Goal: Communication & Community: Answer question/provide support

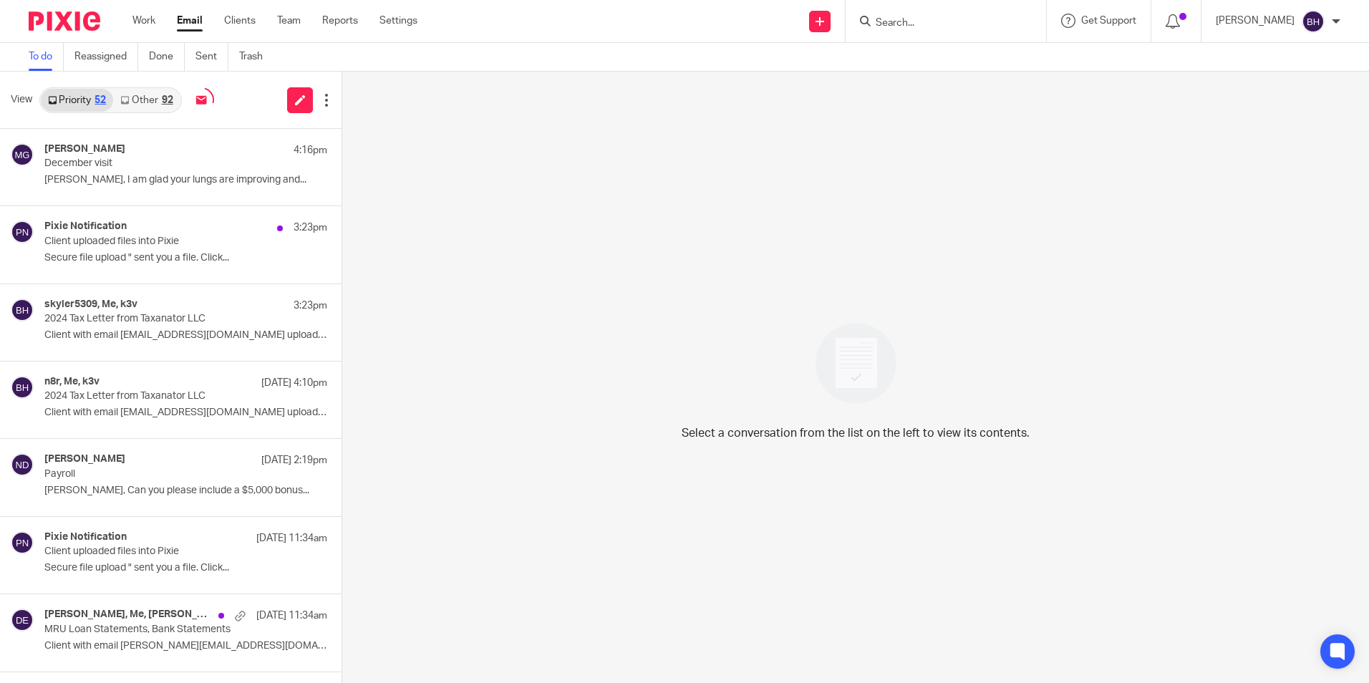
click at [144, 95] on link "Other 92" at bounding box center [146, 100] width 67 height 23
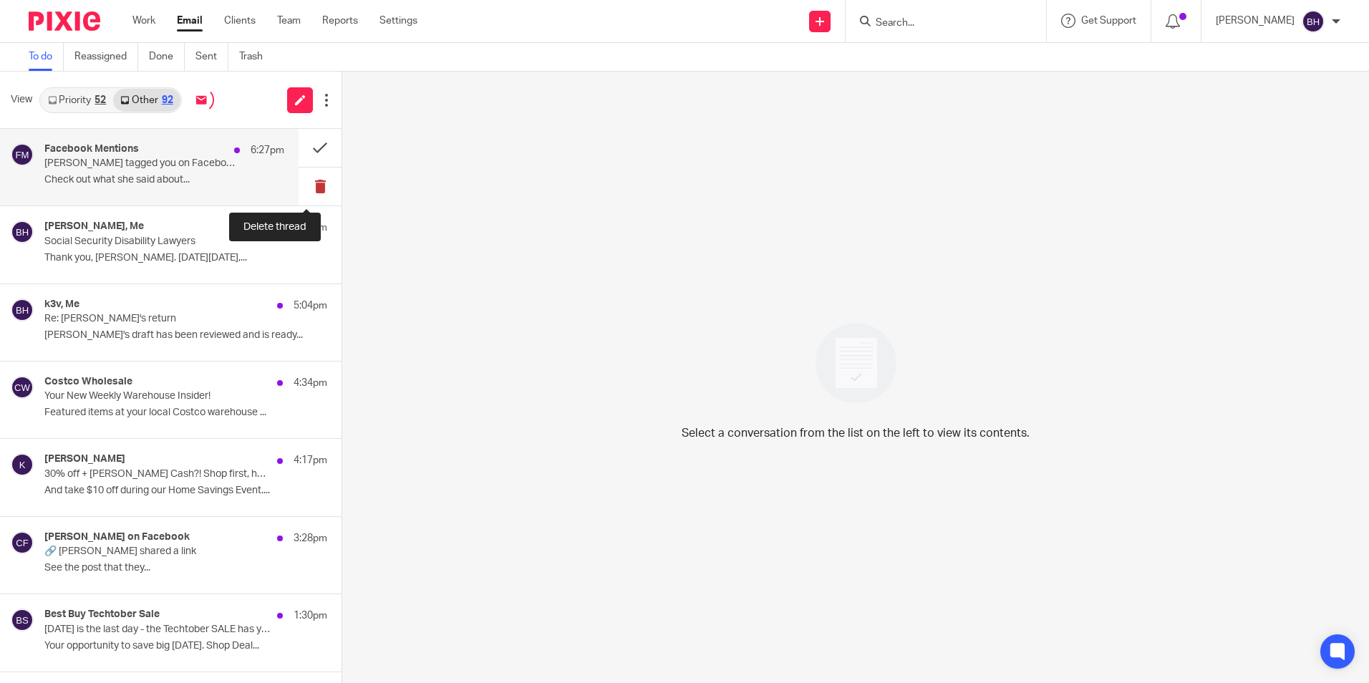
click at [309, 183] on button at bounding box center [320, 187] width 43 height 38
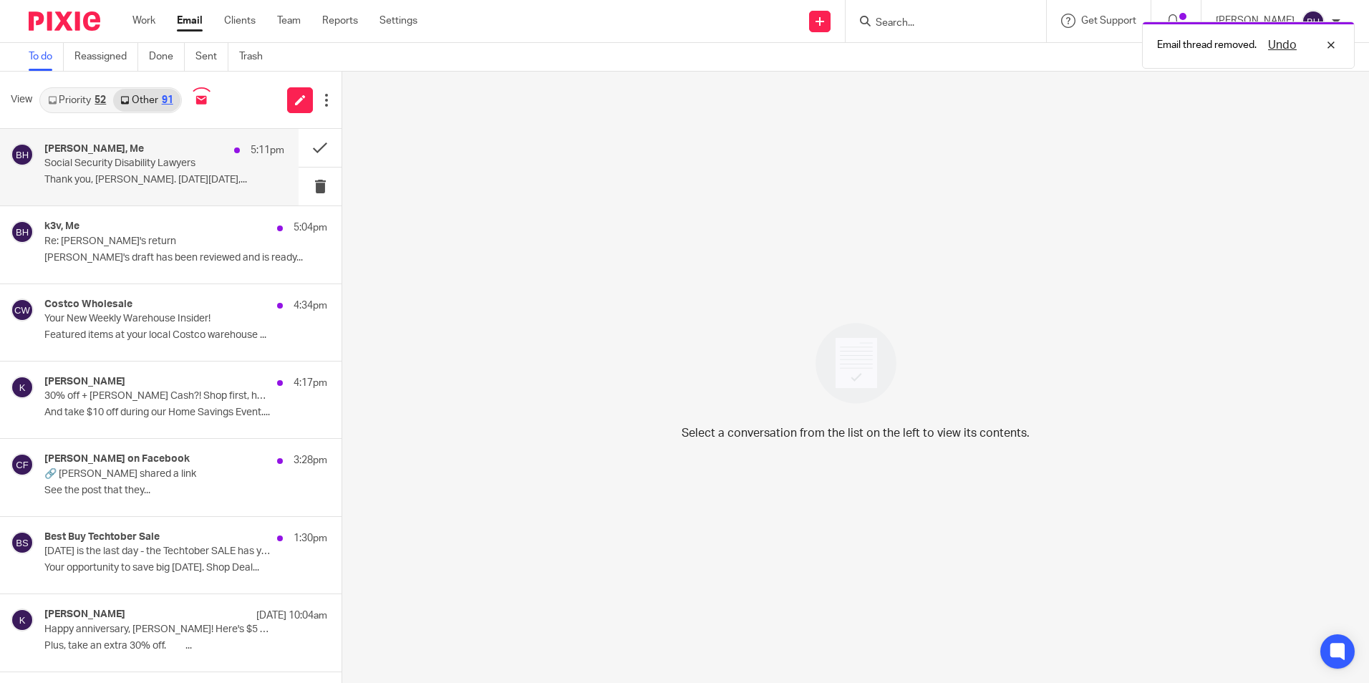
click at [211, 174] on p "Thank you, Barb. On Sunday, October 12,..." at bounding box center [164, 180] width 240 height 12
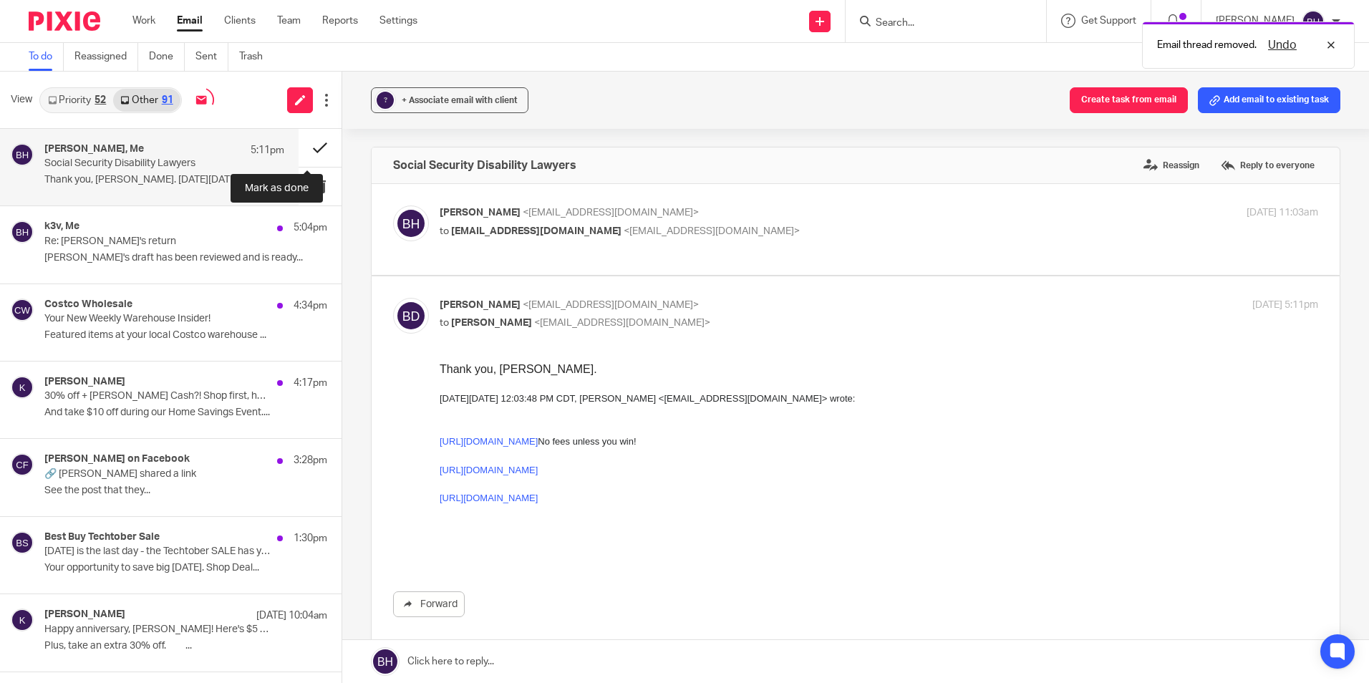
click at [301, 149] on button at bounding box center [320, 148] width 43 height 38
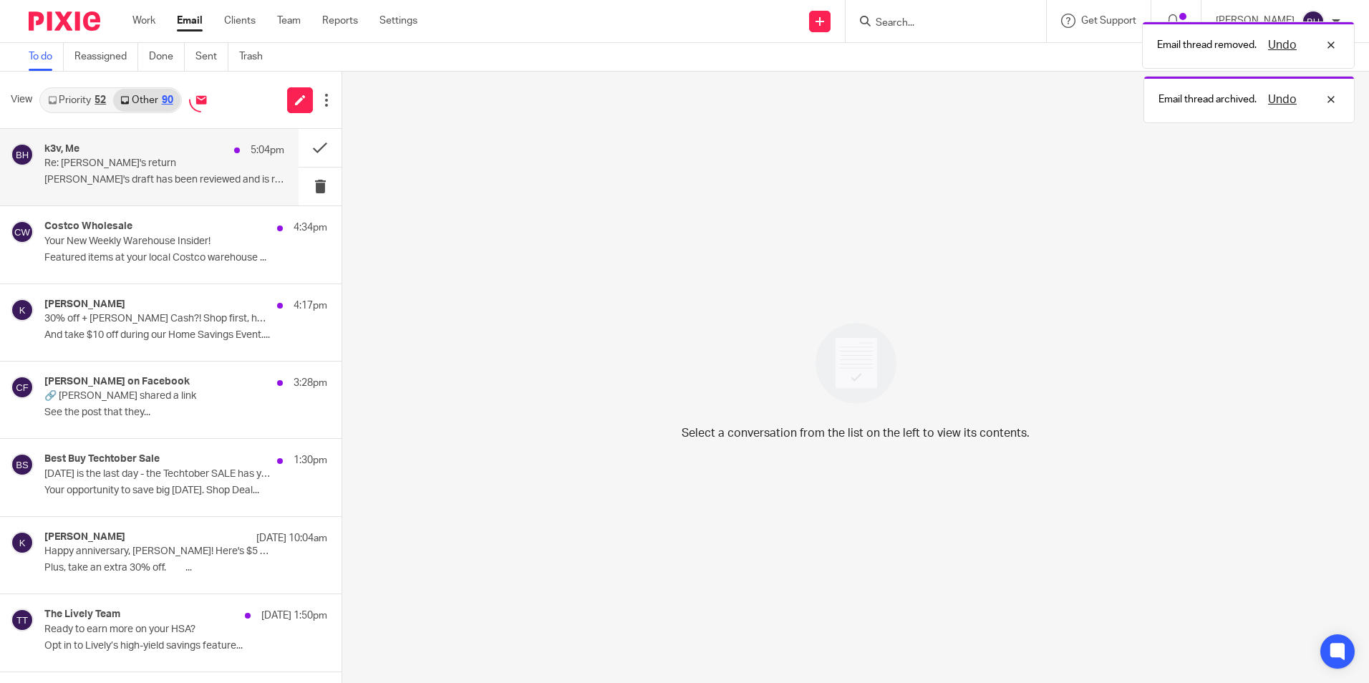
click at [243, 175] on p "Kendra's draft has been reviewed and is ready..." at bounding box center [164, 180] width 240 height 12
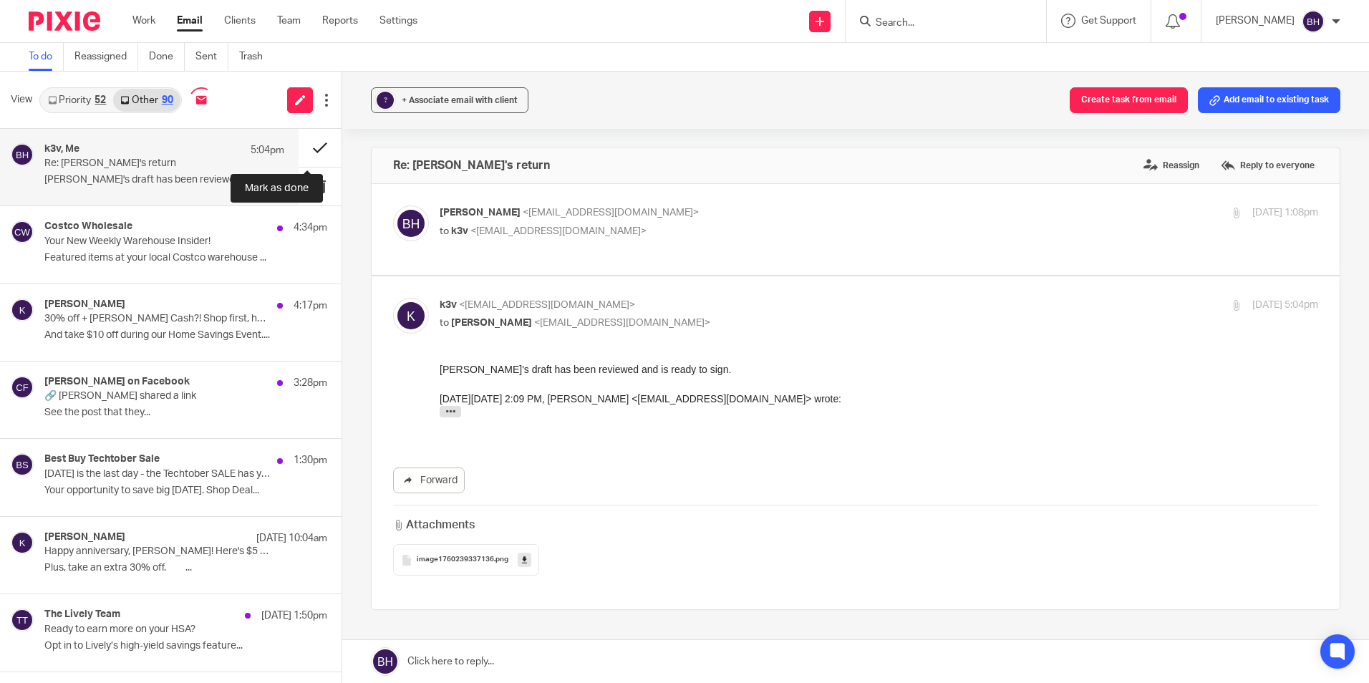
click at [306, 144] on button at bounding box center [320, 148] width 43 height 38
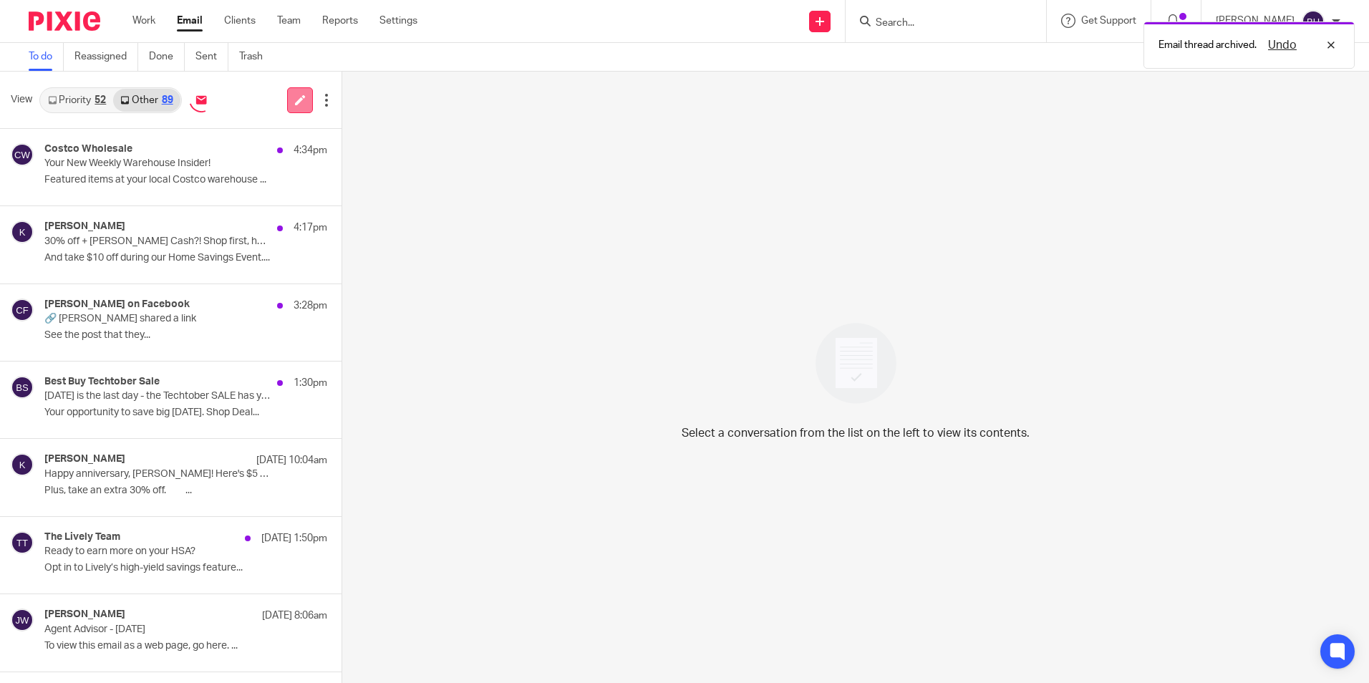
click at [300, 105] on icon at bounding box center [300, 100] width 11 height 11
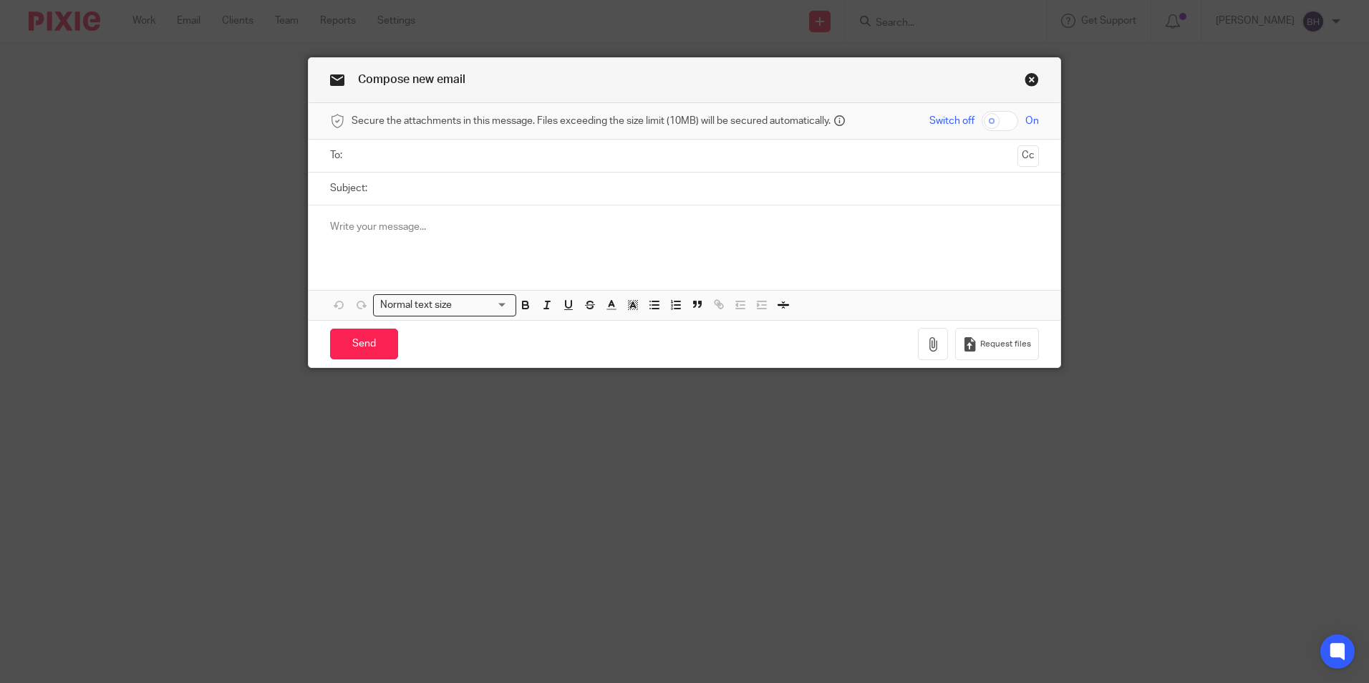
click at [427, 158] on input "text" at bounding box center [684, 156] width 654 height 16
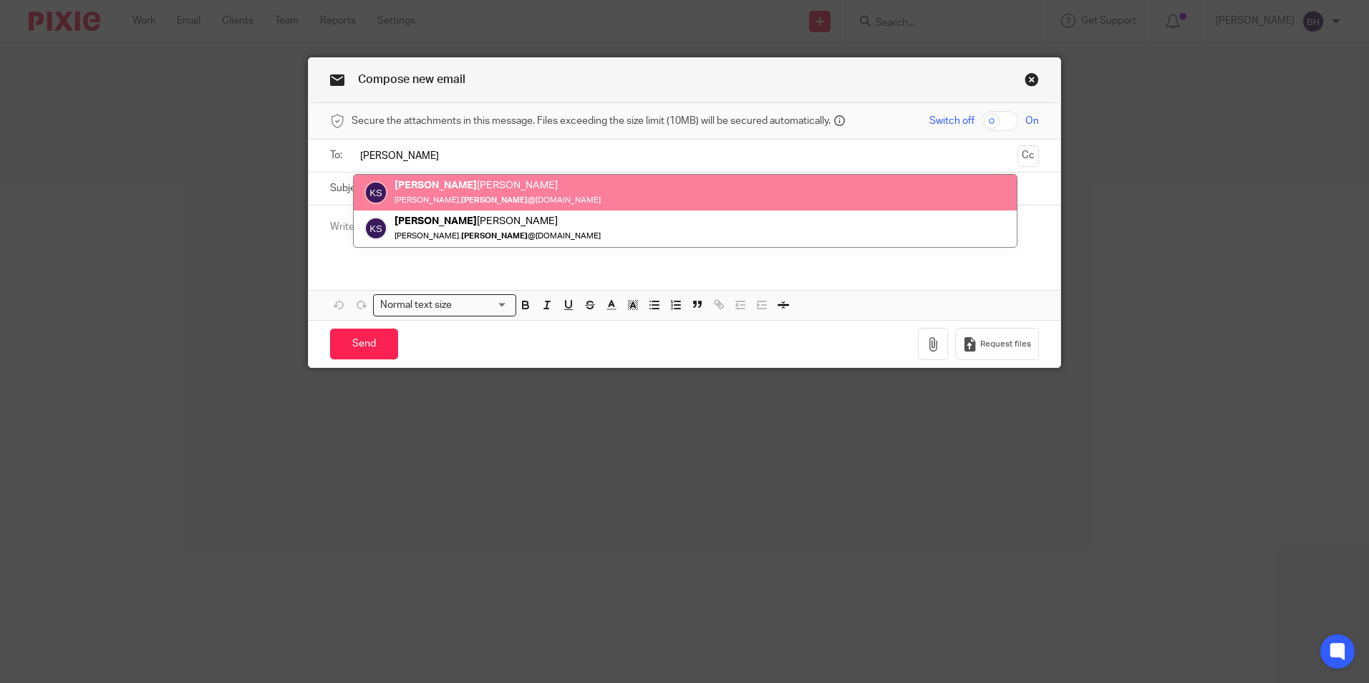
type input "kendra"
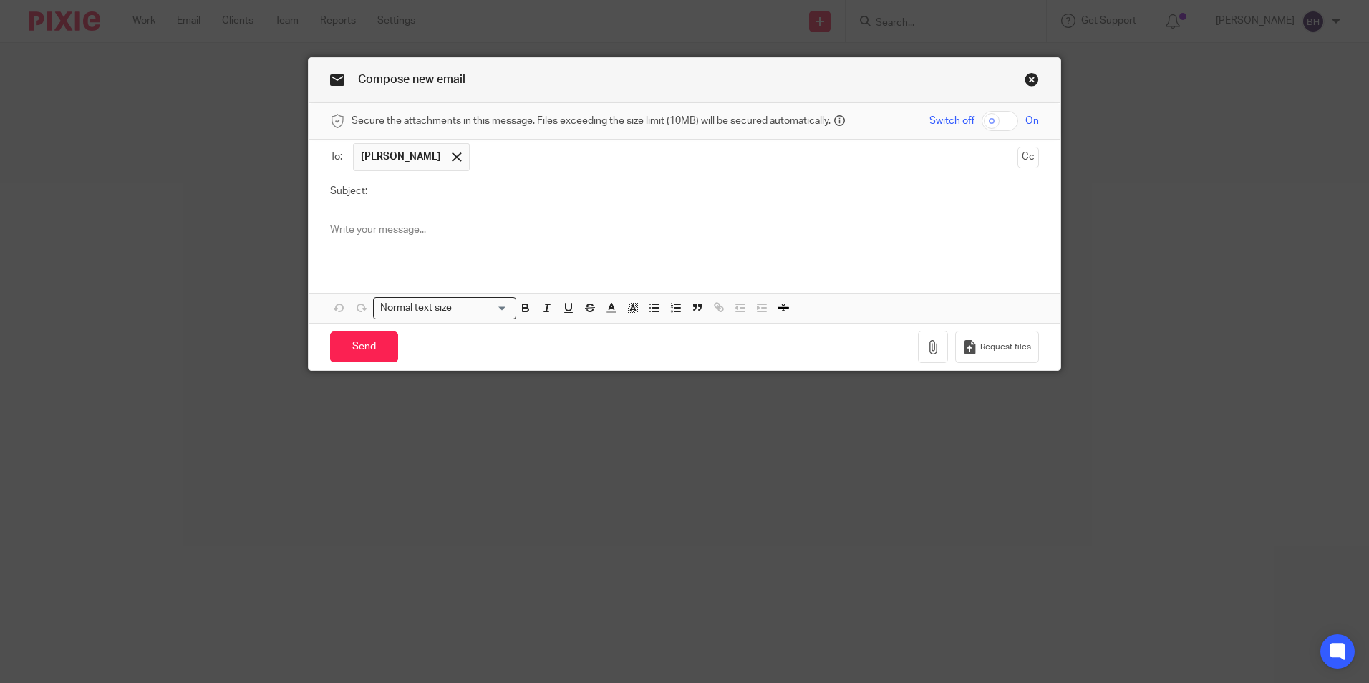
click at [477, 161] on input "text" at bounding box center [744, 157] width 535 height 28
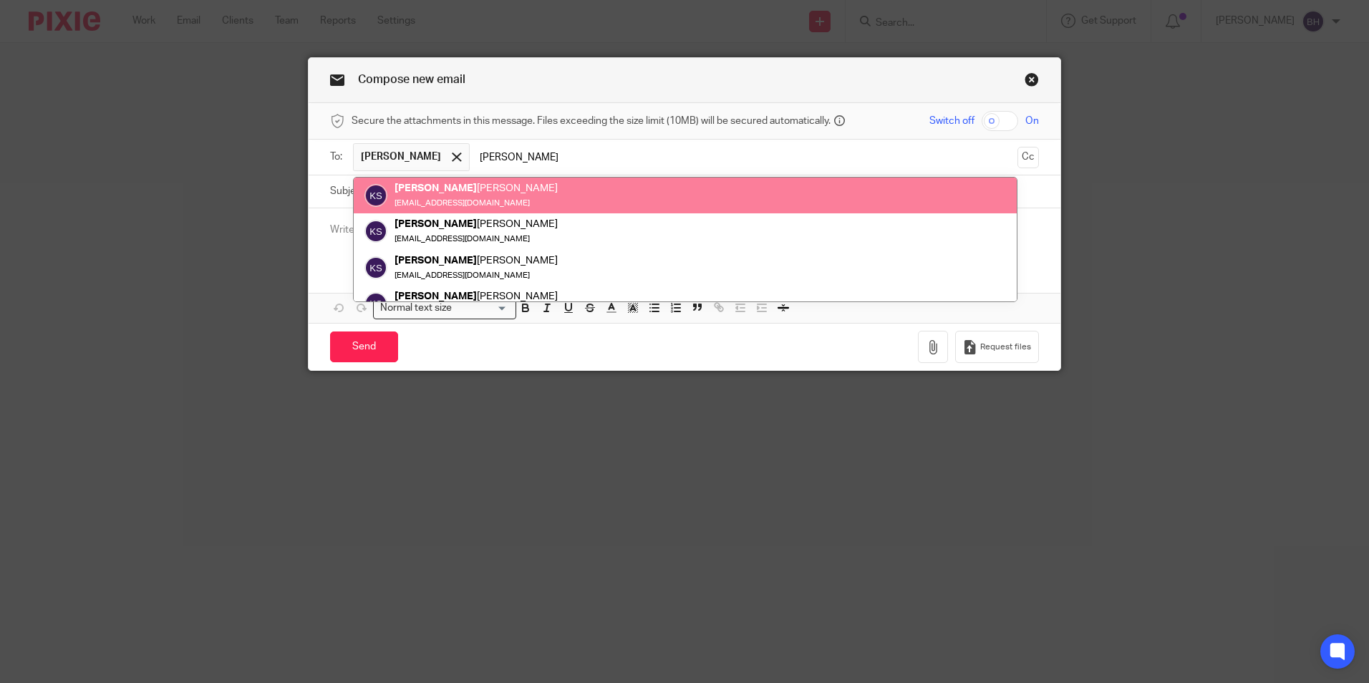
type input "kevin"
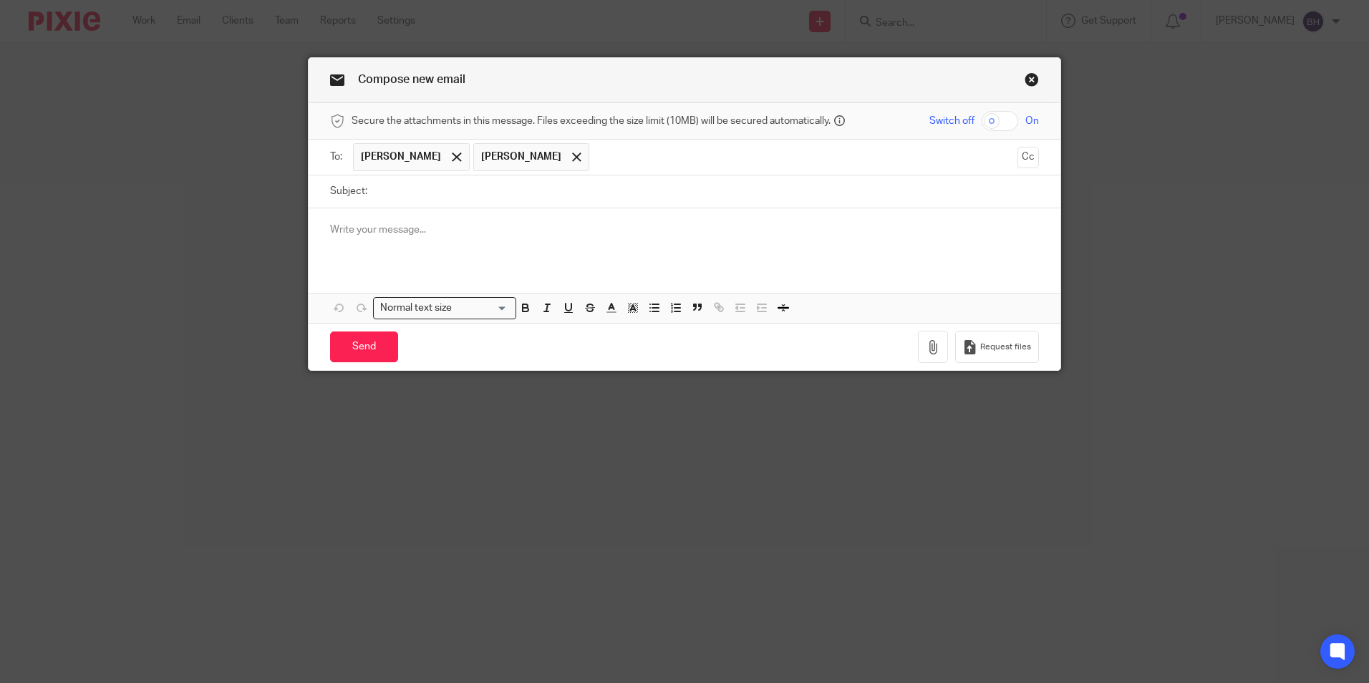
click at [424, 188] on input "Subject:" at bounding box center [706, 191] width 664 height 32
click at [496, 235] on p at bounding box center [684, 230] width 709 height 14
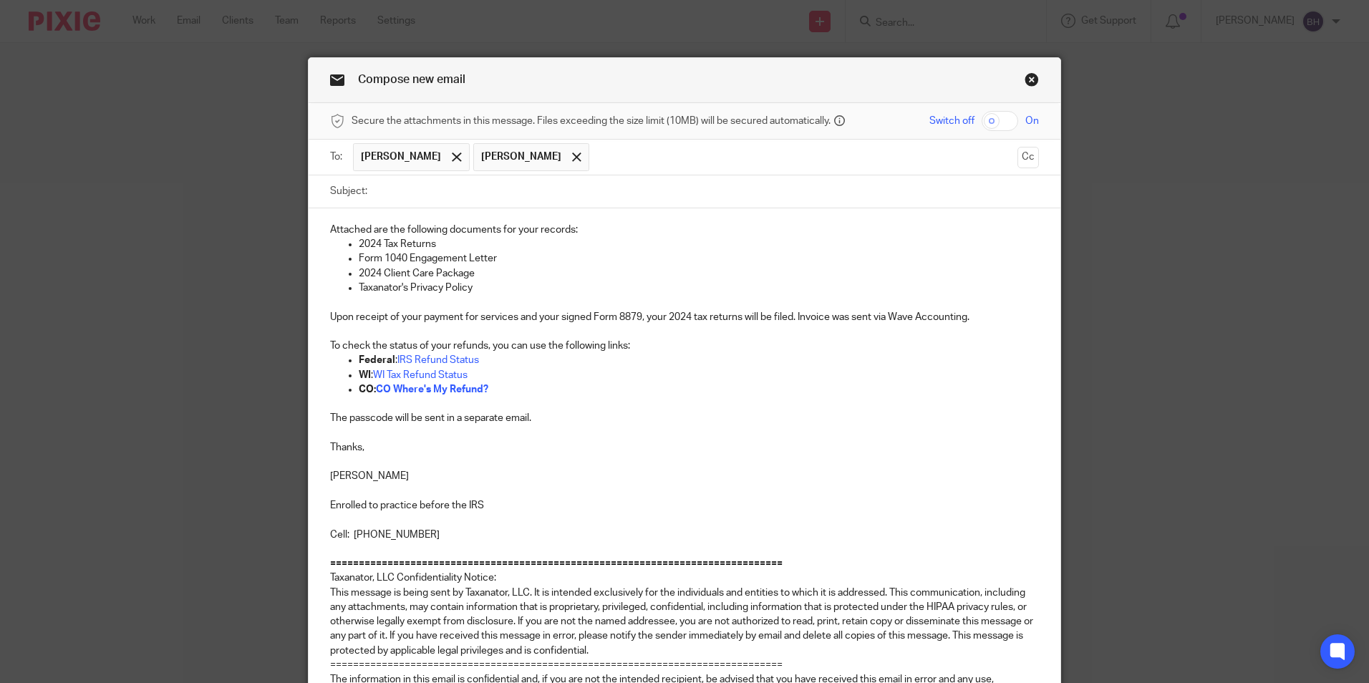
click at [438, 195] on input "Subject:" at bounding box center [706, 191] width 664 height 32
paste input "Your 2024 Tax Returns and Related Documents"
type input "Your 2024 Tax Returns and Related Documents"
click at [330, 228] on p "Attached are the following documents for your records:" at bounding box center [684, 230] width 709 height 14
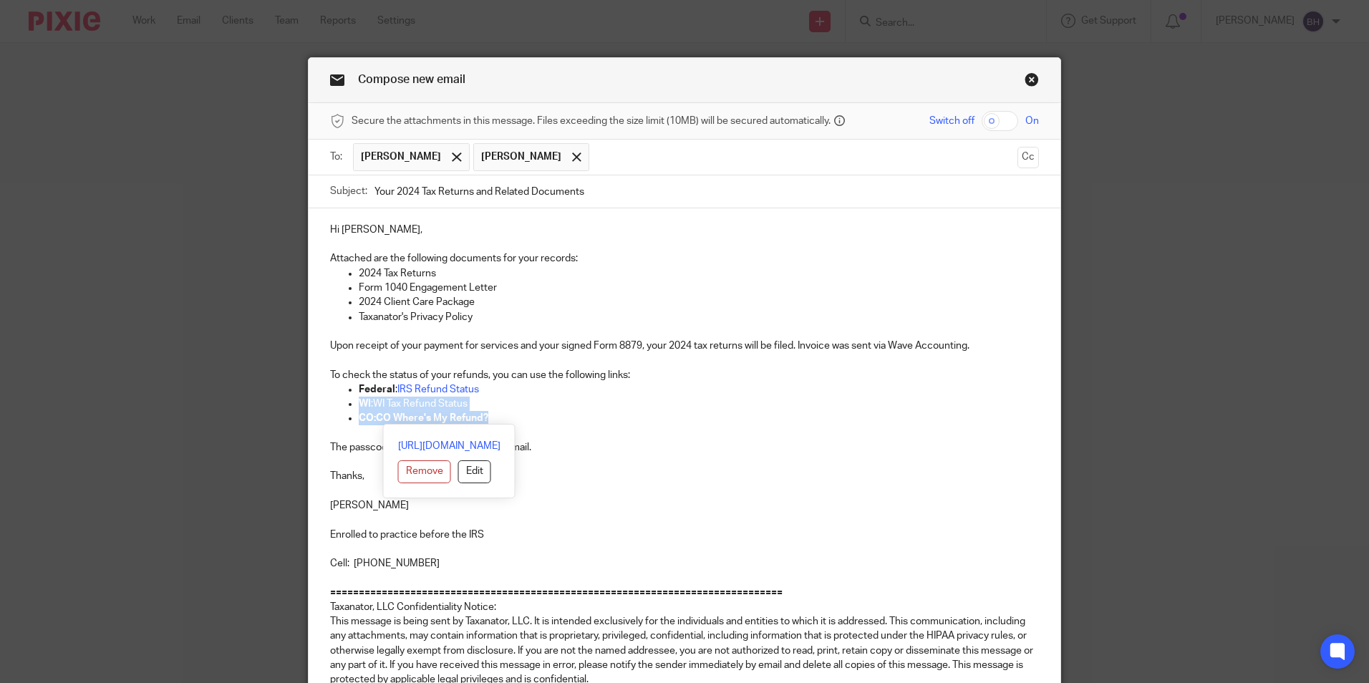
drag, startPoint x: 496, startPoint y: 412, endPoint x: 320, endPoint y: 402, distance: 175.7
click at [320, 402] on div "Hi Kendra, Attached are the following documents for your records: 2024 Tax Retu…" at bounding box center [685, 547] width 752 height 678
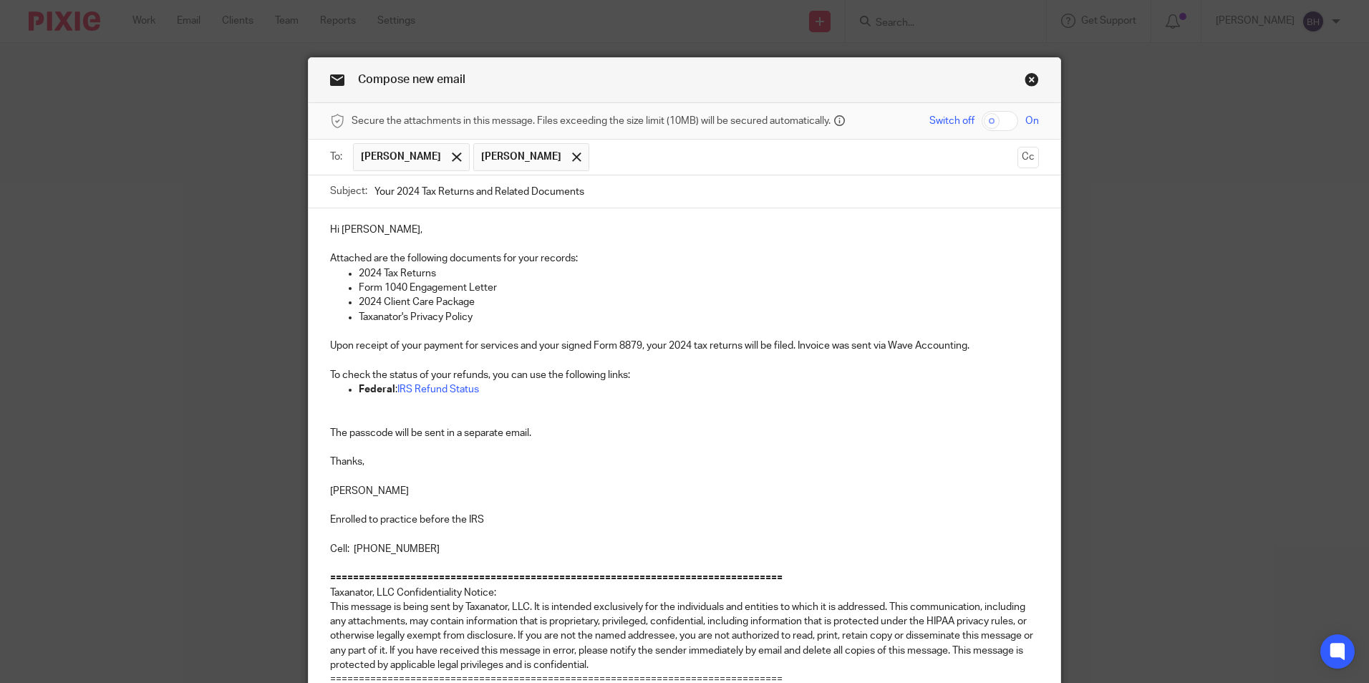
click at [480, 373] on p "To check the status of your refunds, you can use the following links:" at bounding box center [684, 375] width 709 height 14
click at [613, 374] on p "To check the status of your refund, you can use the following links:" at bounding box center [684, 375] width 709 height 14
click at [512, 387] on p "Federal : IRS Refund Status" at bounding box center [699, 389] width 680 height 14
click at [476, 415] on p at bounding box center [684, 418] width 709 height 14
click at [685, 416] on p "WI Department of Revenue will withdraw the tax due after the they process your …" at bounding box center [684, 418] width 709 height 14
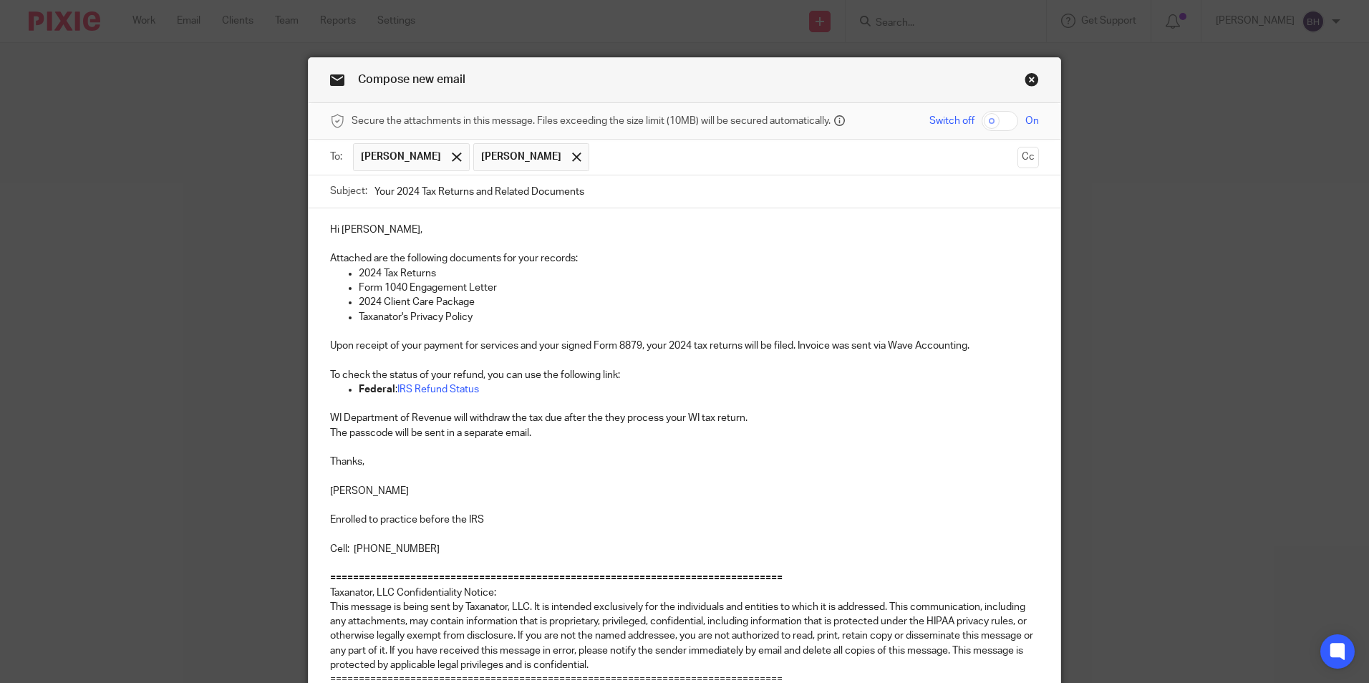
click at [786, 414] on p "WI Department of Revenue will withdraw the tax due after the they process your …" at bounding box center [684, 418] width 709 height 14
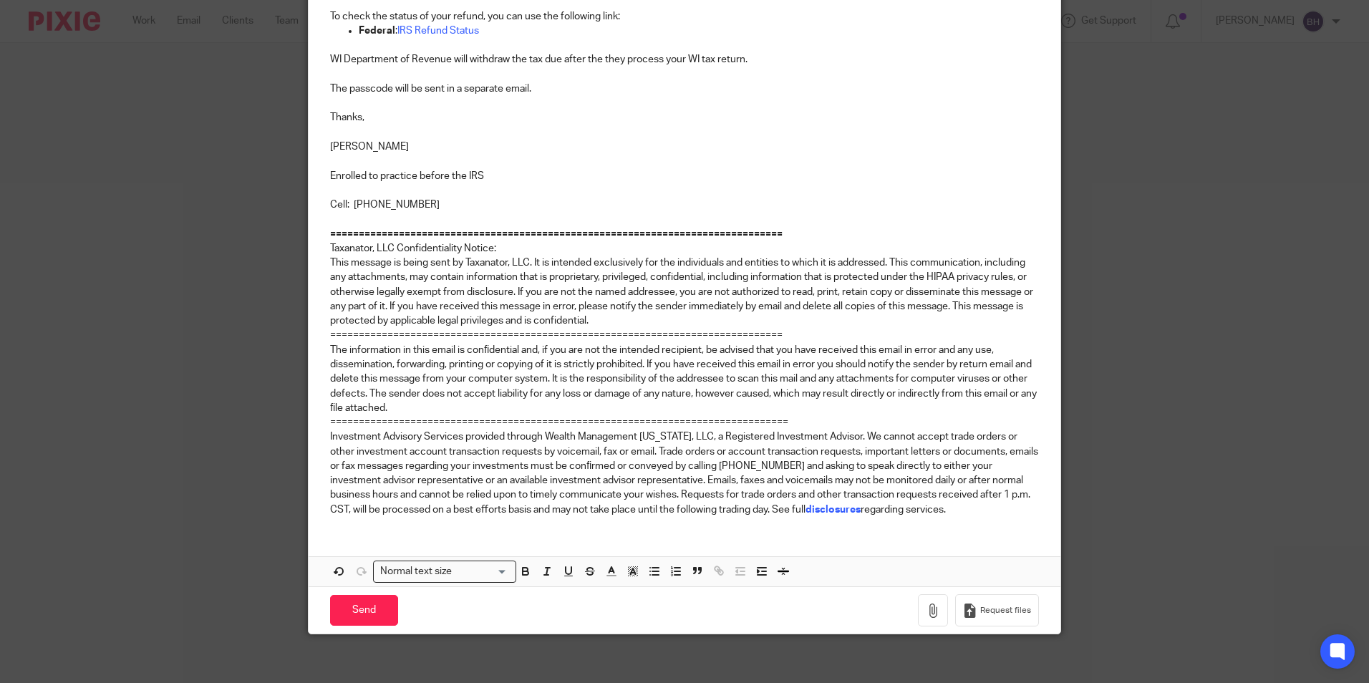
scroll to position [367, 0]
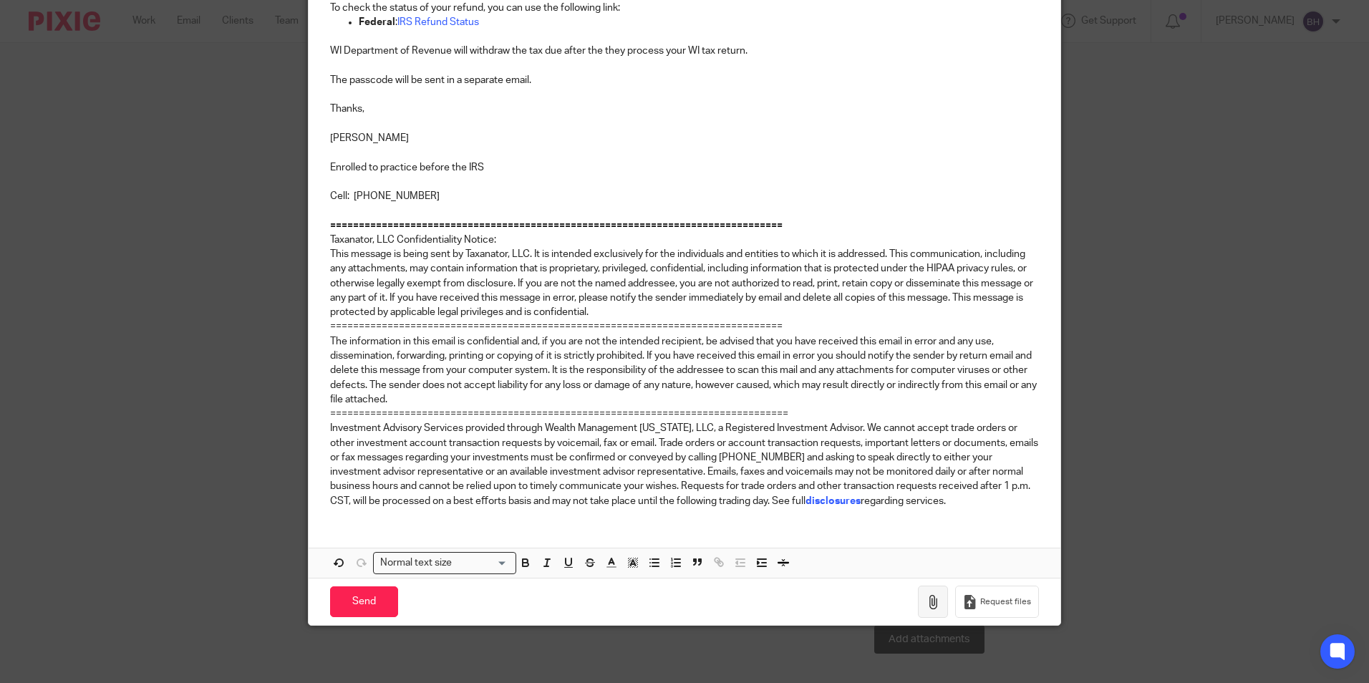
click at [928, 592] on button "button" at bounding box center [933, 602] width 30 height 32
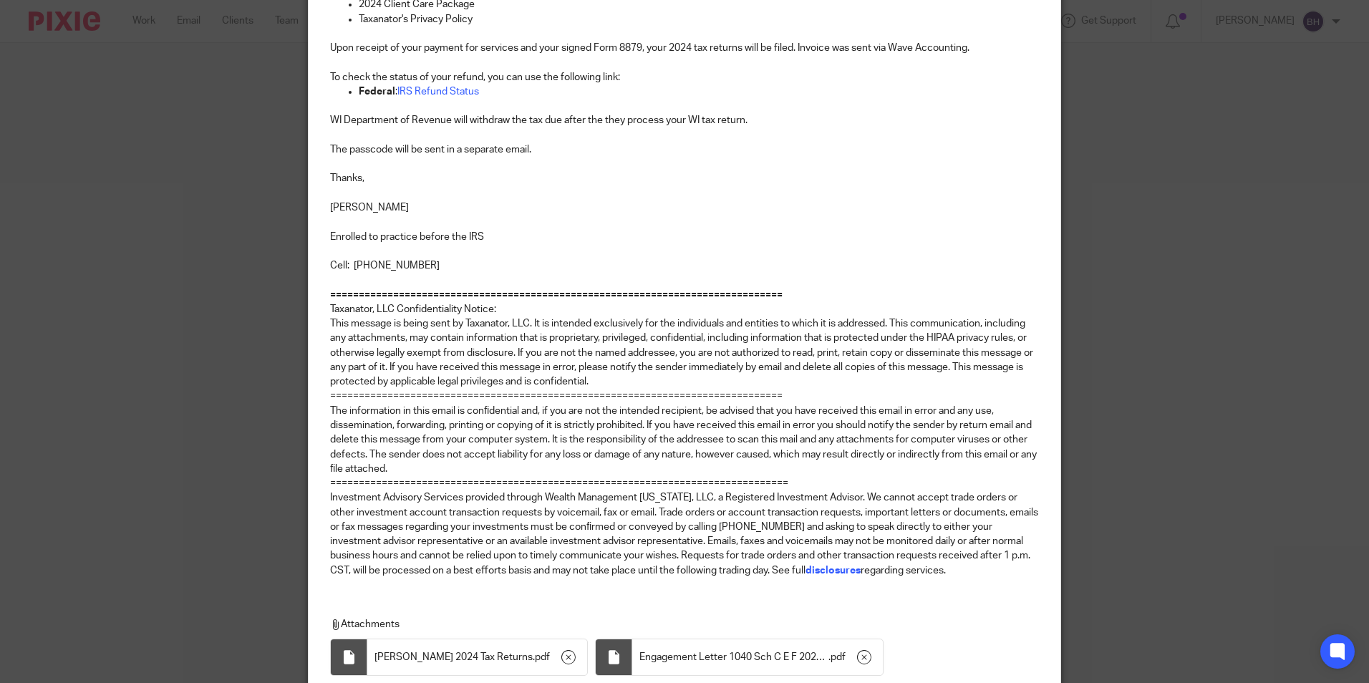
scroll to position [9, 0]
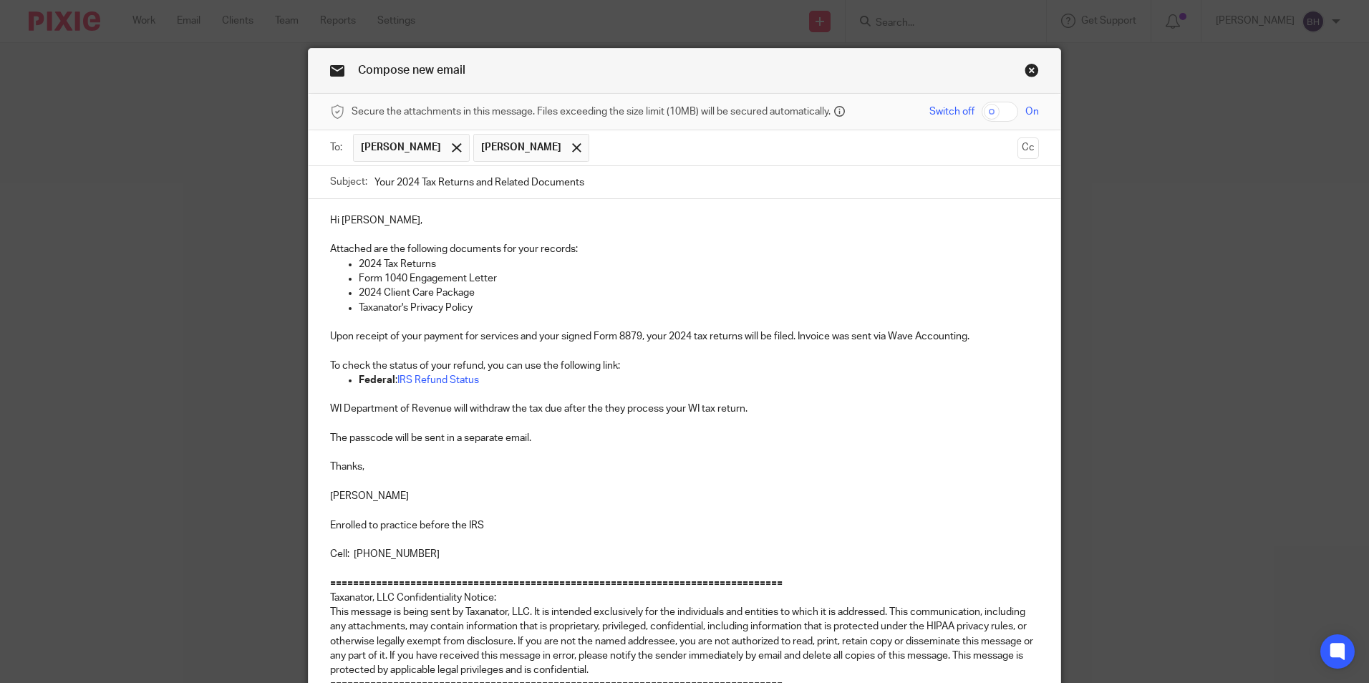
click at [1002, 121] on input "checkbox" at bounding box center [1000, 112] width 37 height 20
checkbox input "true"
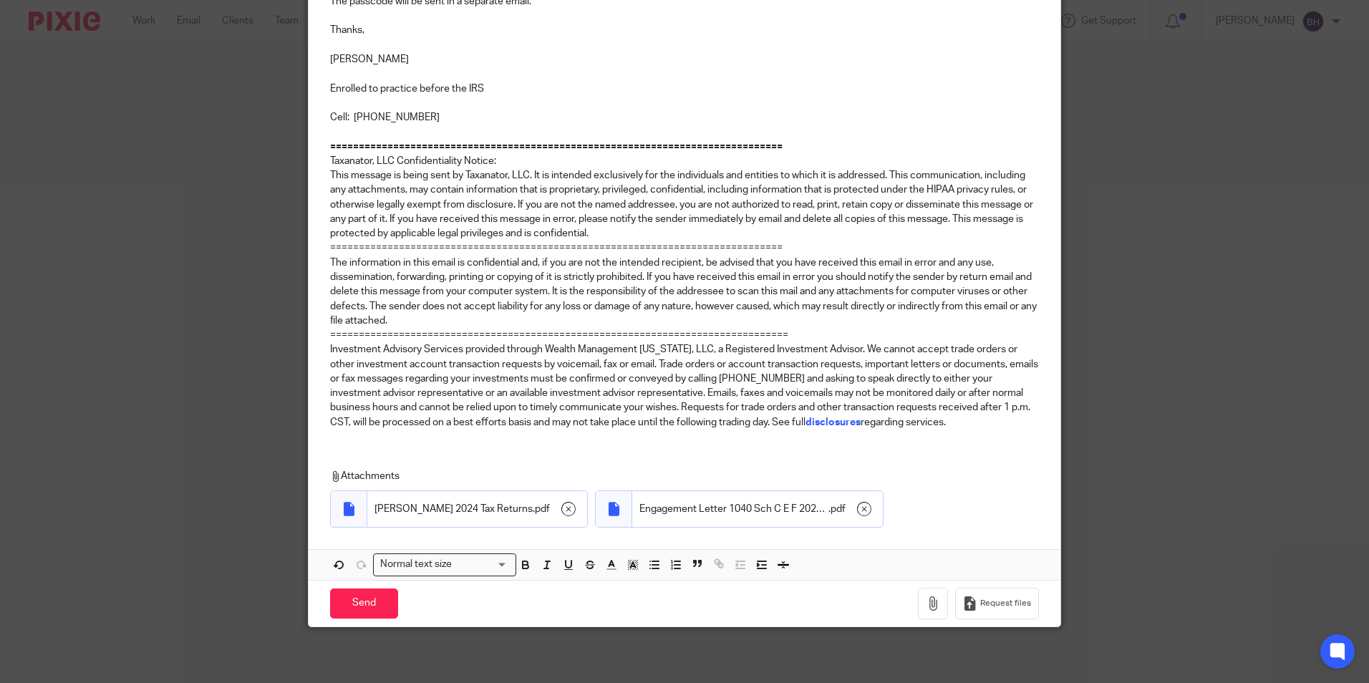
scroll to position [448, 0]
click at [382, 607] on input "Send" at bounding box center [364, 602] width 68 height 31
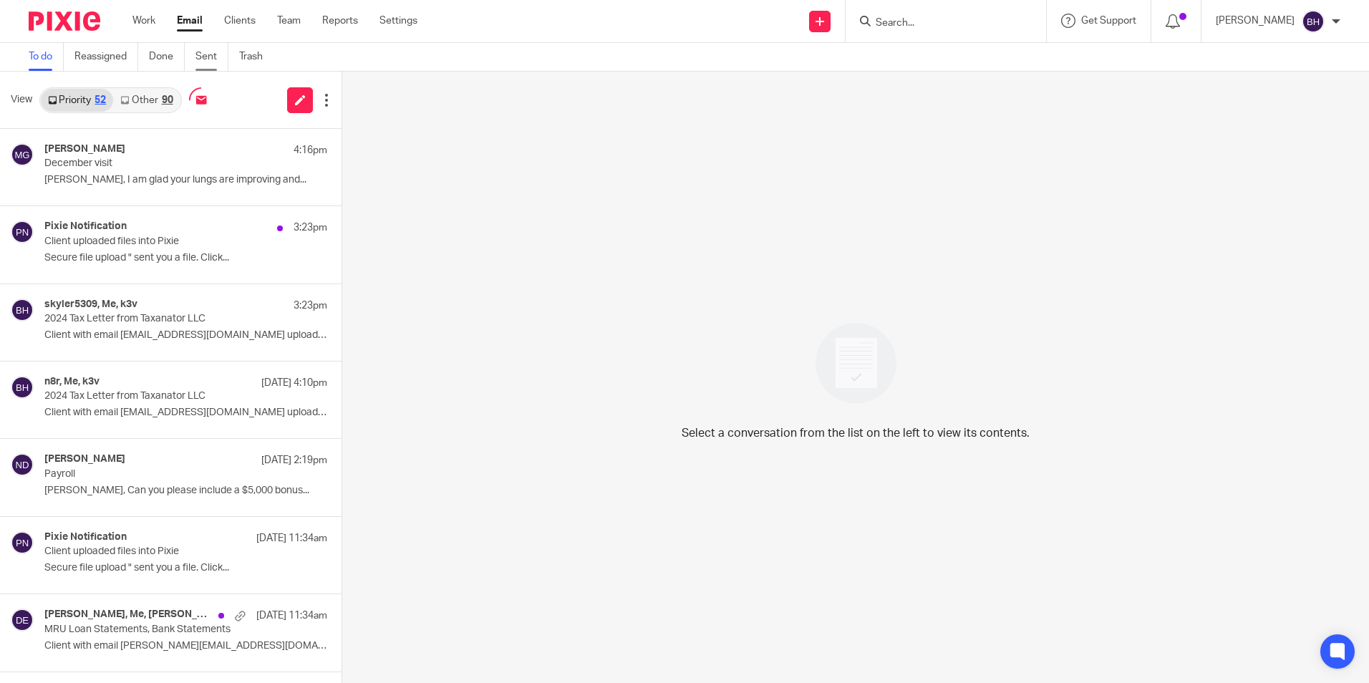
click at [203, 57] on link "Sent" at bounding box center [211, 57] width 33 height 28
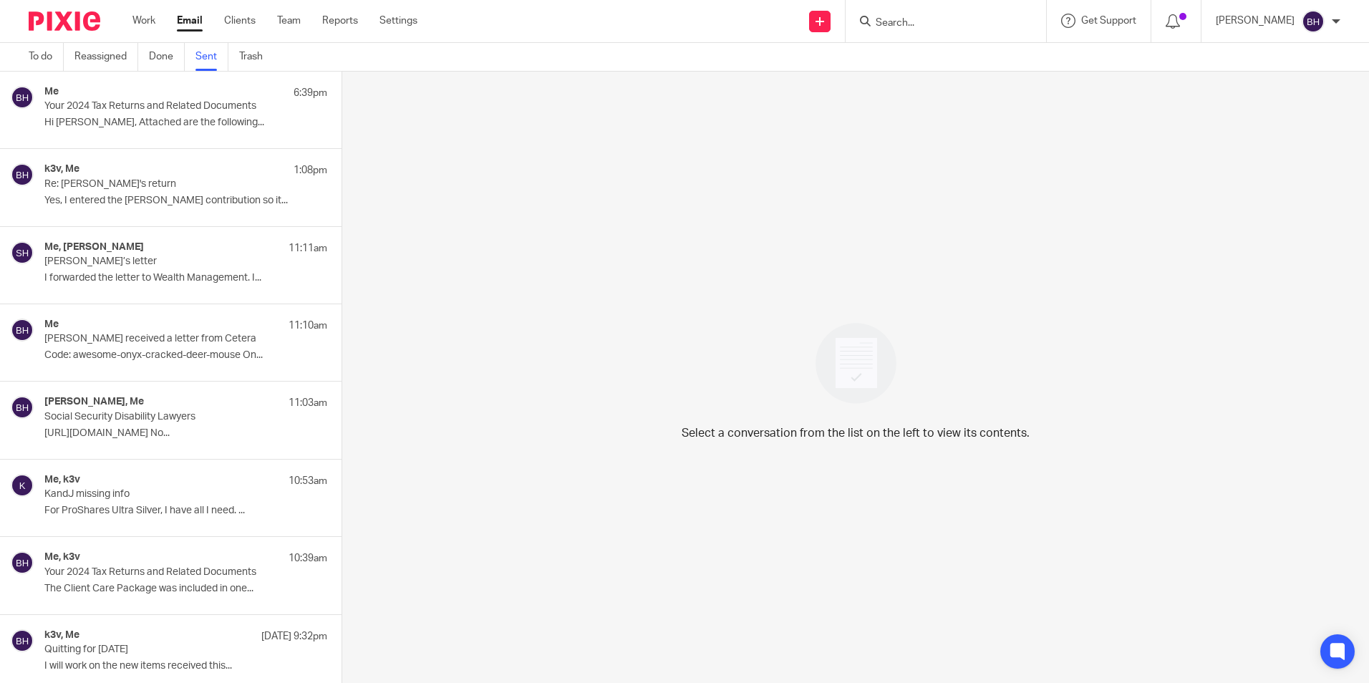
click at [185, 115] on div "Me 6:39pm Your 2024 Tax Returns and Related Documents Hi Kendra, Attached are t…" at bounding box center [185, 110] width 283 height 48
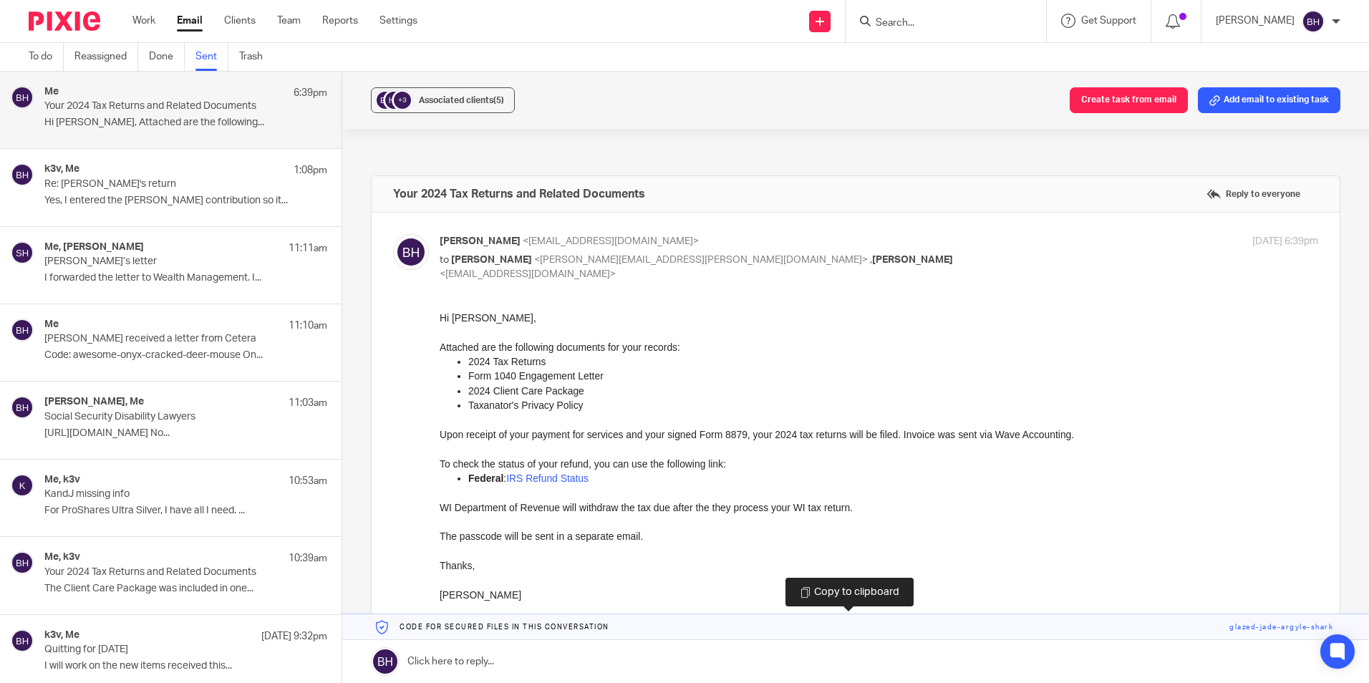
click at [496, 624] on link at bounding box center [855, 627] width 1027 height 26
drag, startPoint x: 496, startPoint y: 624, endPoint x: 500, endPoint y: 657, distance: 33.9
click at [500, 657] on link at bounding box center [855, 661] width 1027 height 43
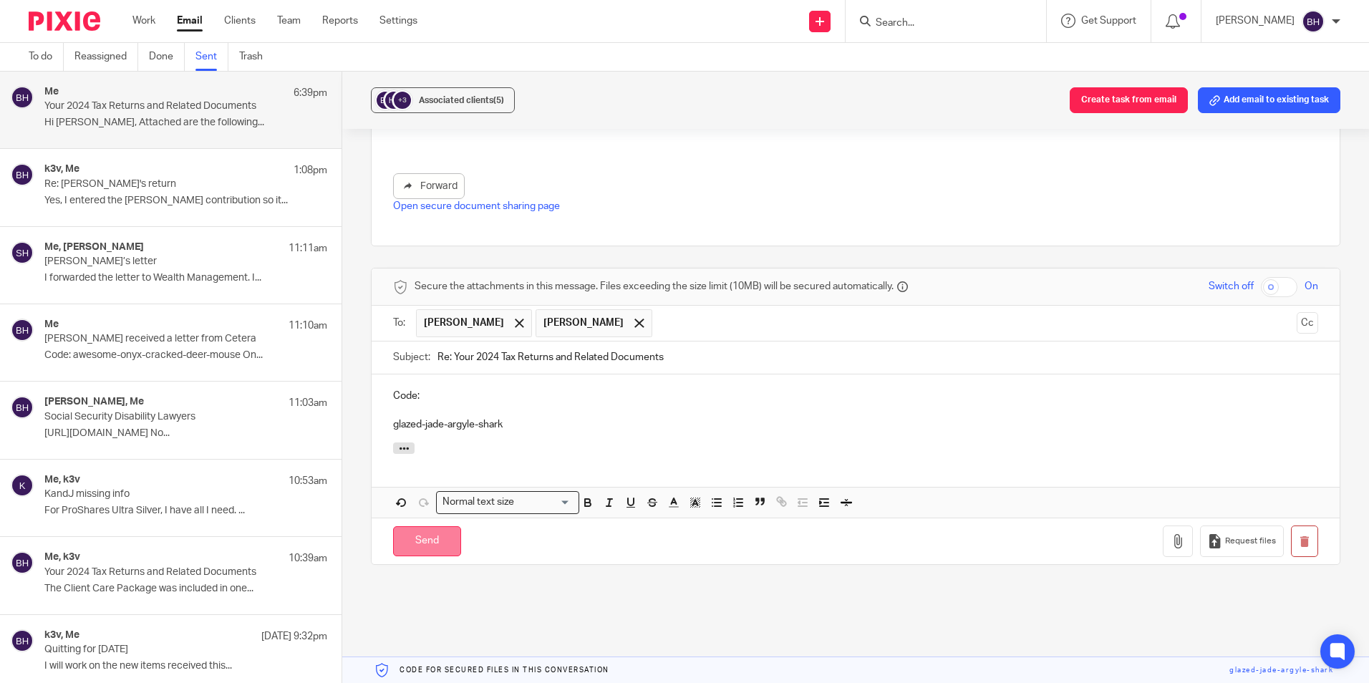
click at [441, 555] on input "Send" at bounding box center [427, 541] width 68 height 31
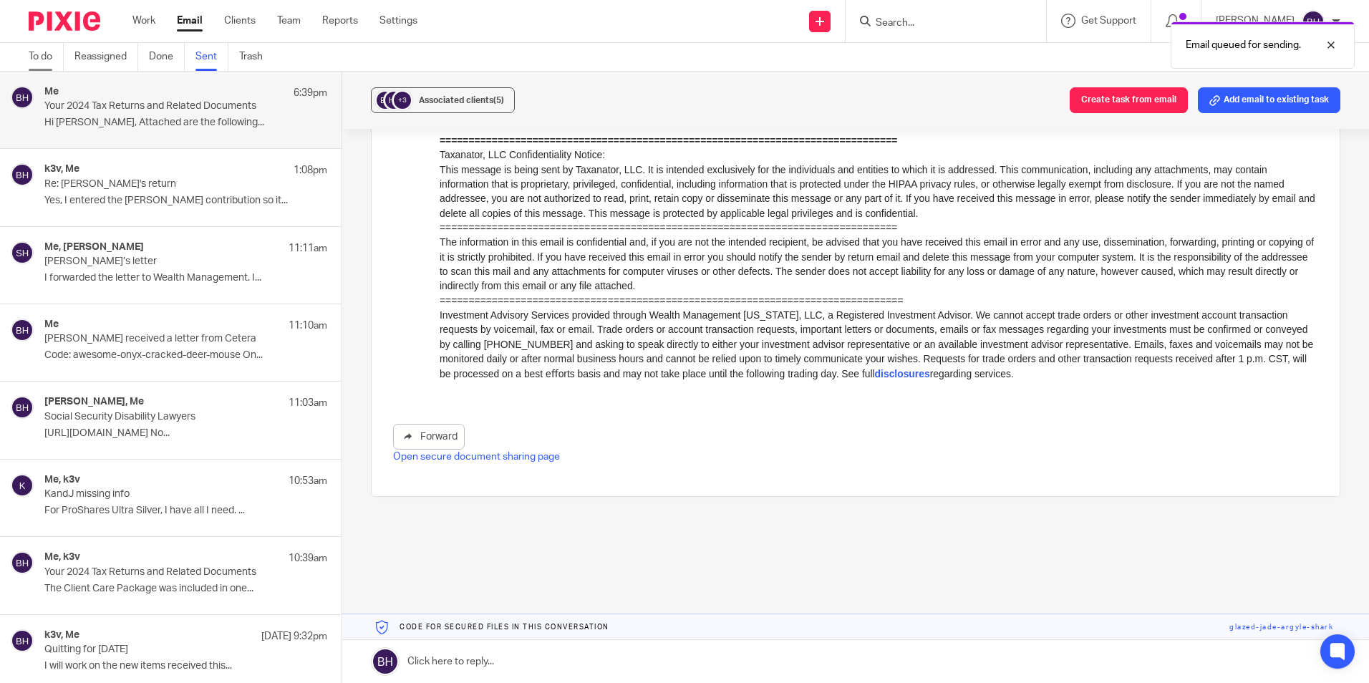
click at [39, 58] on link "To do" at bounding box center [46, 57] width 35 height 28
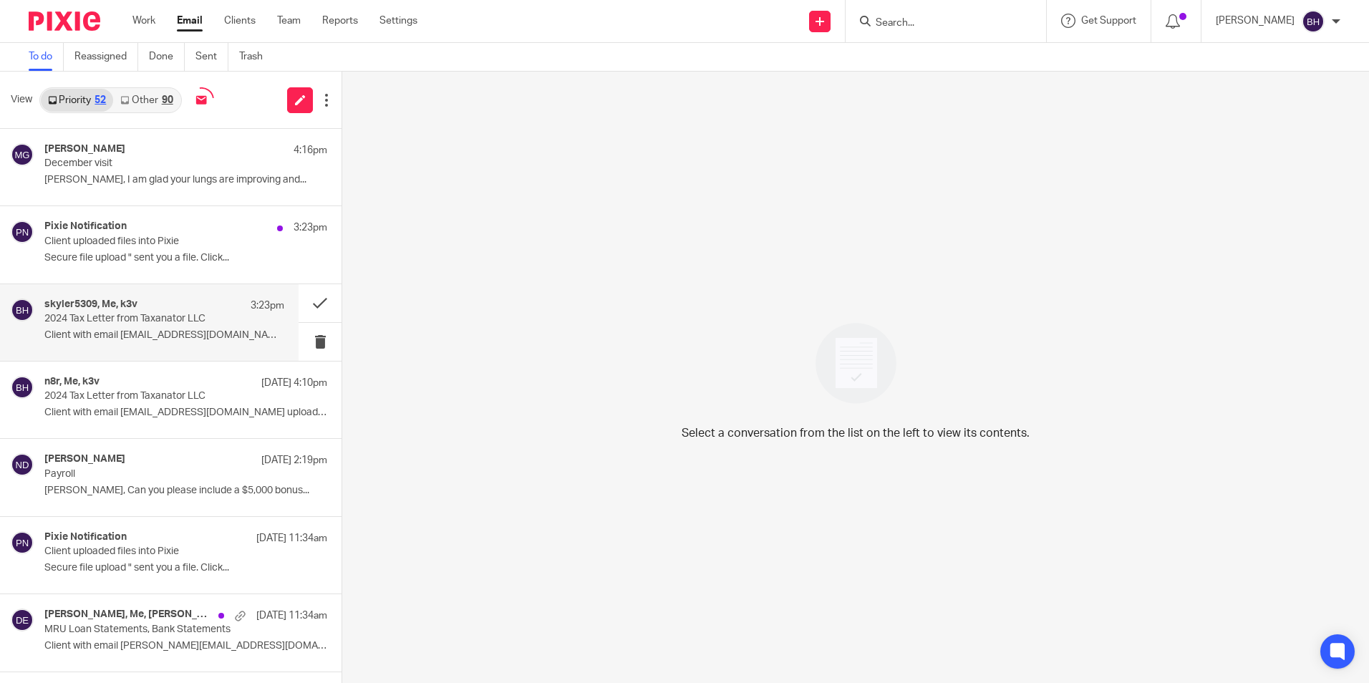
click at [105, 308] on h4 "skyler5309, Me, k3v" at bounding box center [90, 305] width 93 height 12
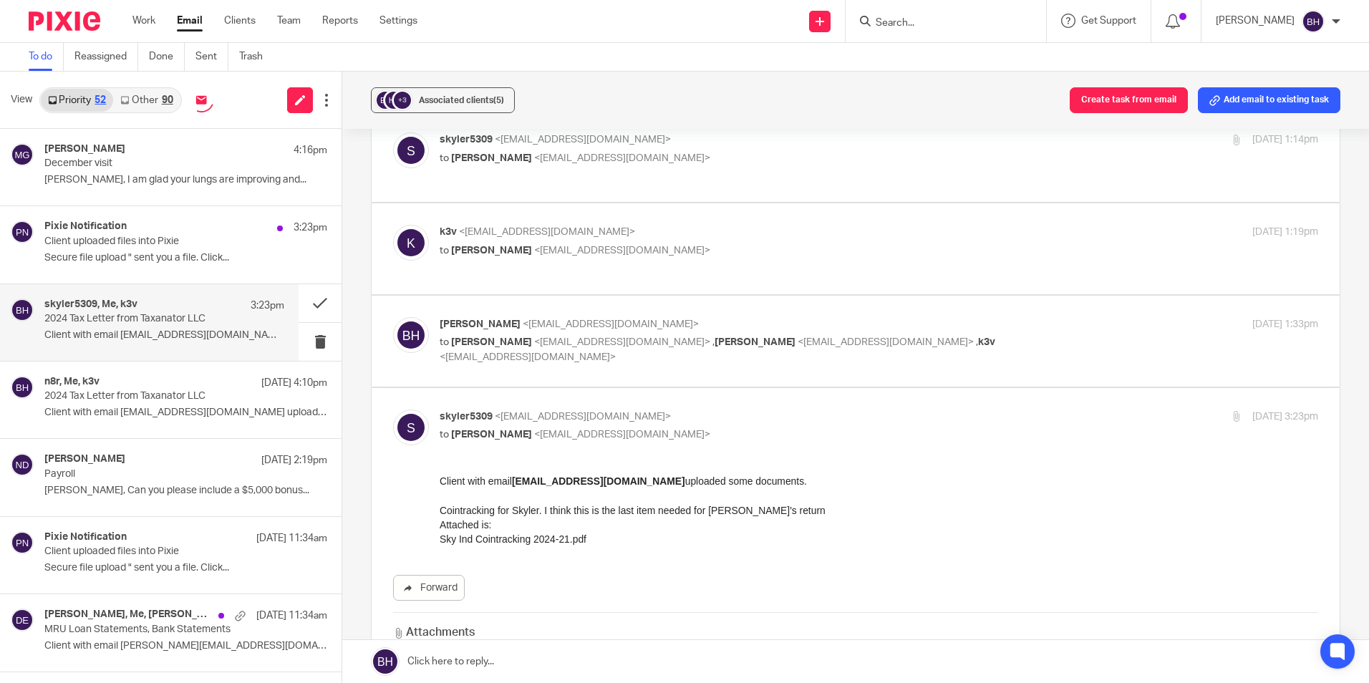
scroll to position [716, 0]
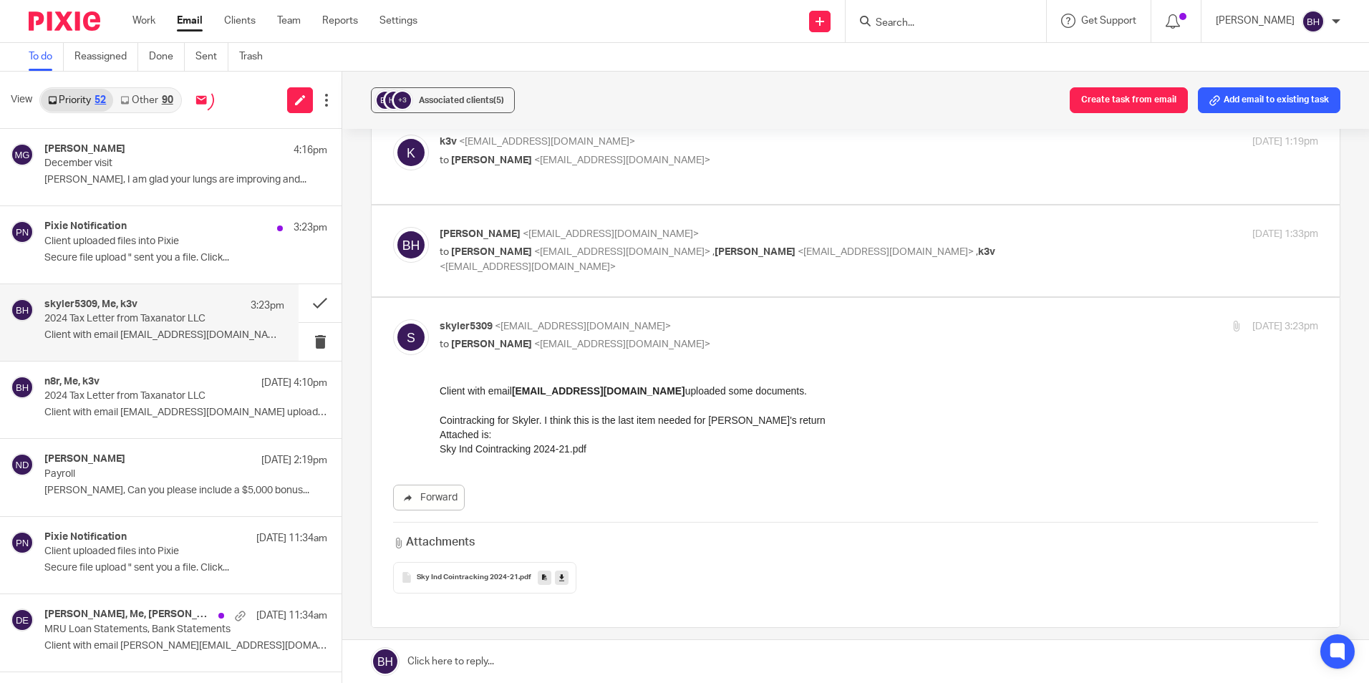
click at [559, 572] on icon at bounding box center [561, 577] width 5 height 11
click at [588, 670] on link at bounding box center [855, 661] width 1027 height 43
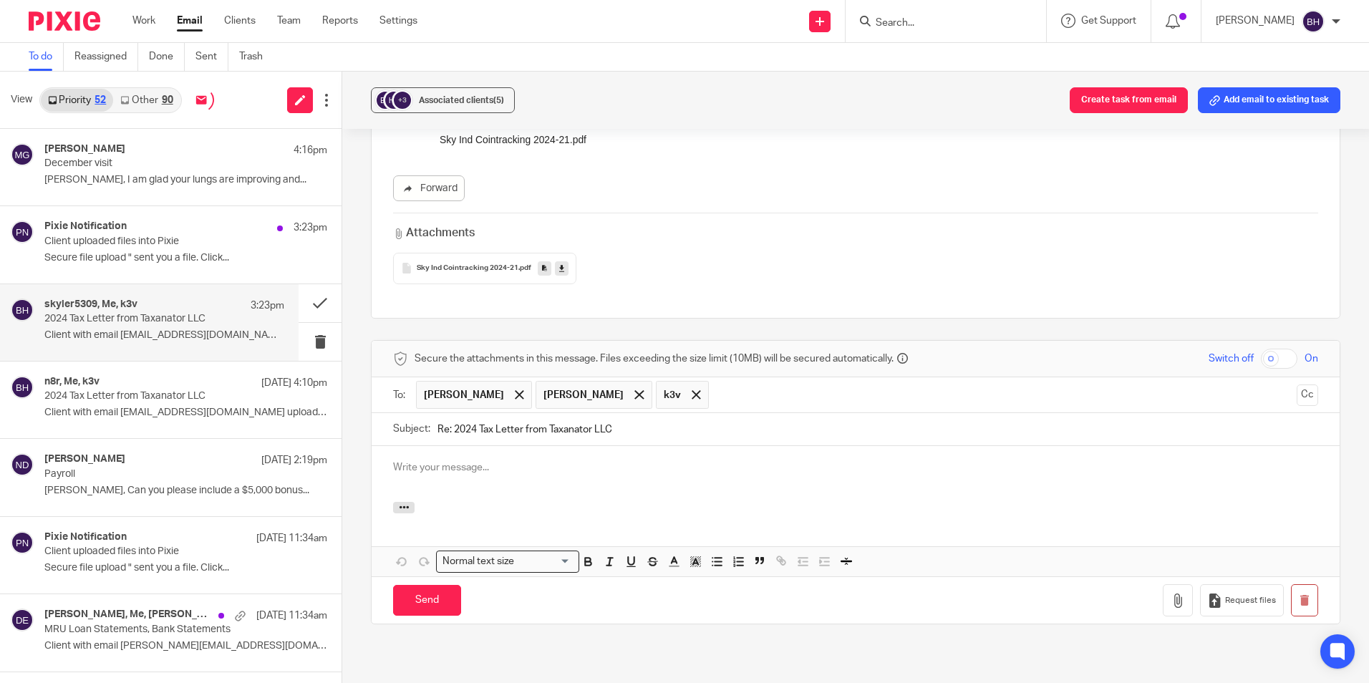
scroll to position [0, 0]
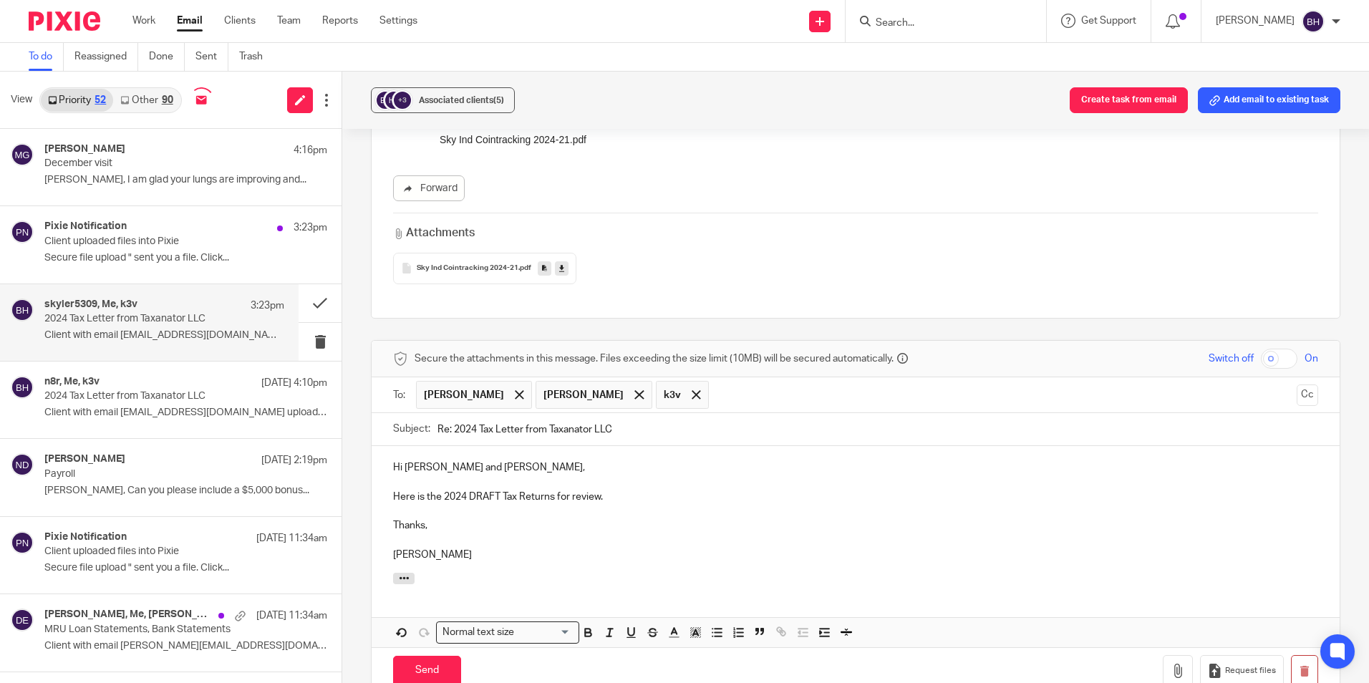
click at [643, 490] on p "Here is the 2024 DRAFT Tax Returns for review." at bounding box center [855, 497] width 925 height 14
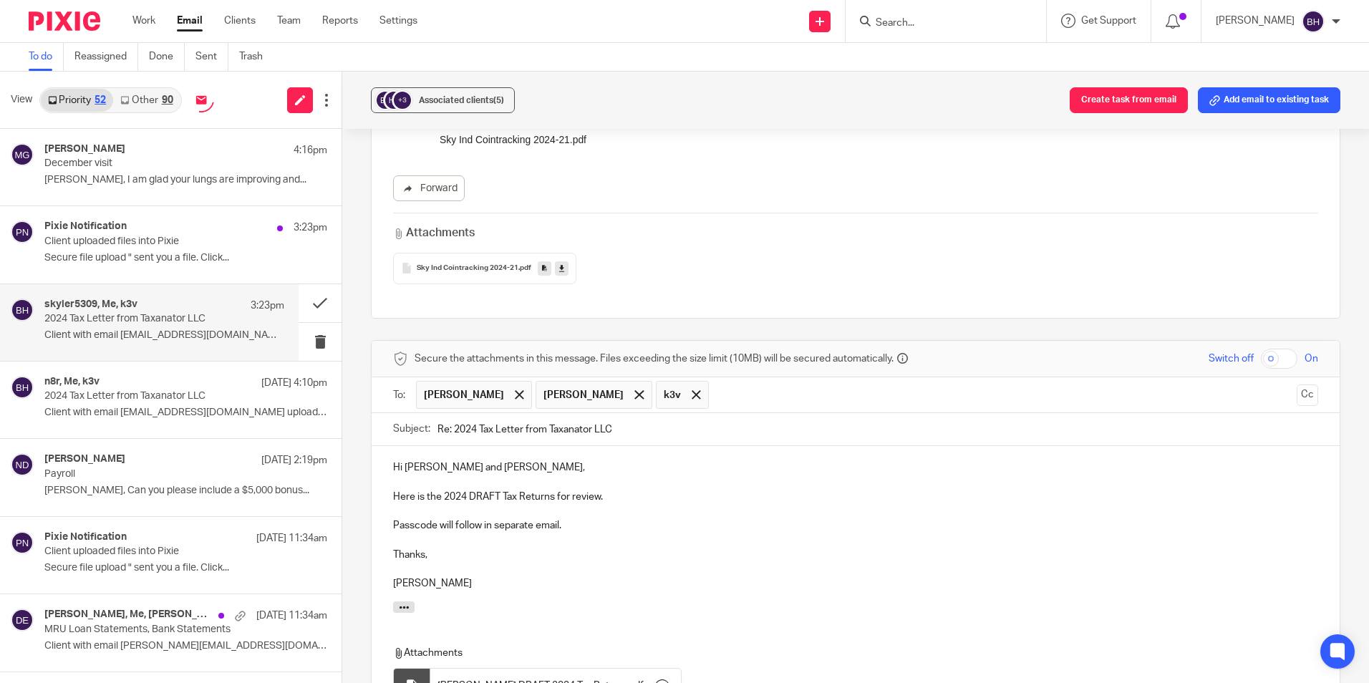
click at [1266, 349] on input "checkbox" at bounding box center [1279, 359] width 37 height 20
checkbox input "true"
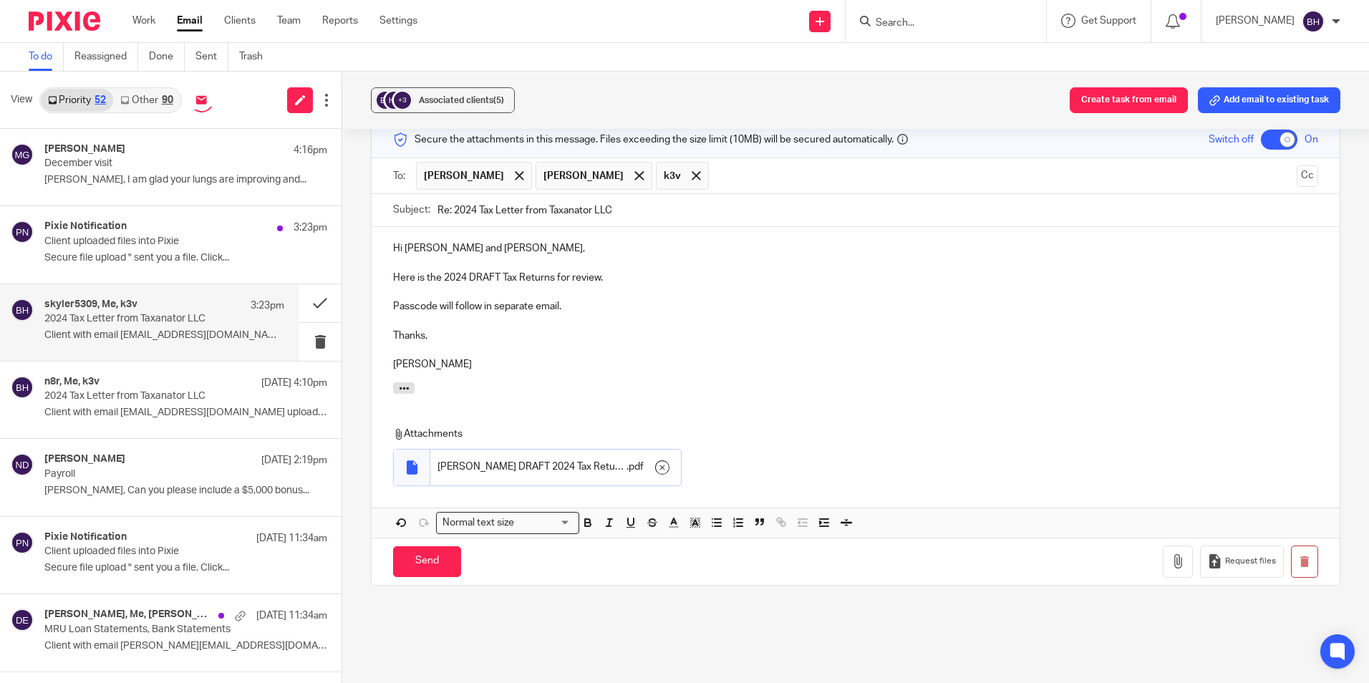
scroll to position [1261, 0]
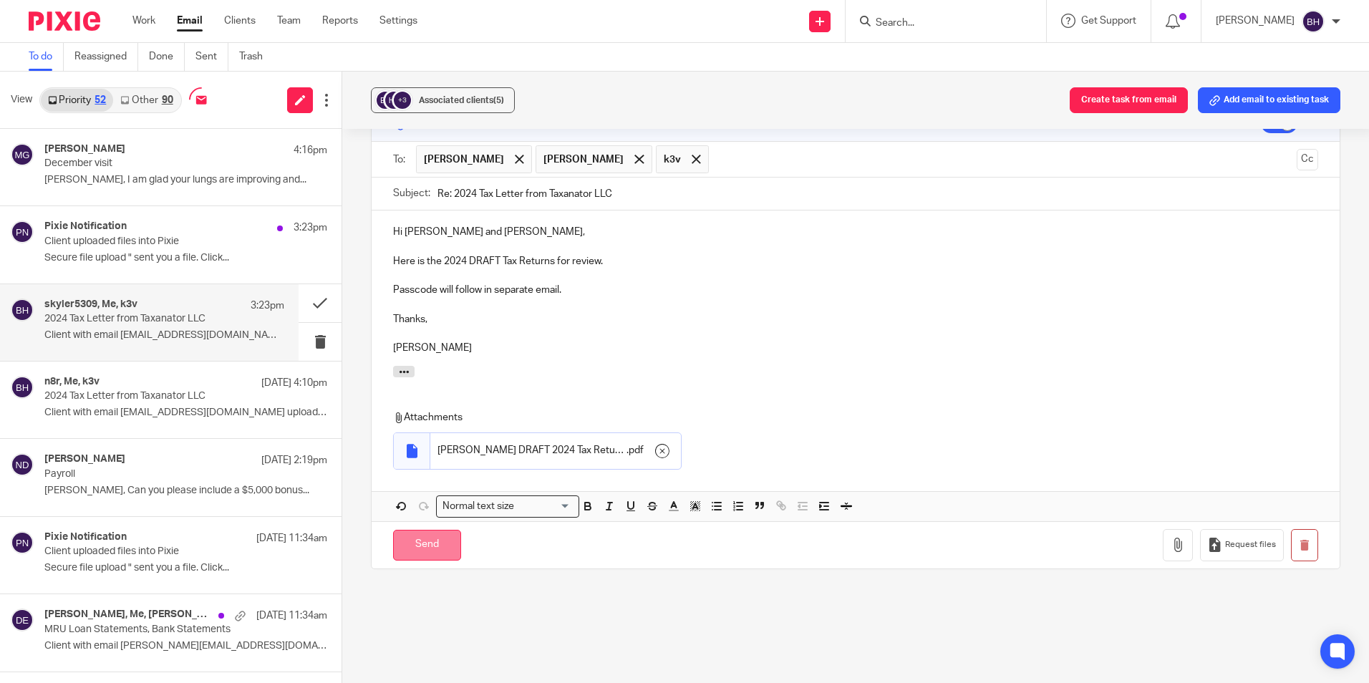
click at [423, 530] on input "Send" at bounding box center [427, 545] width 68 height 31
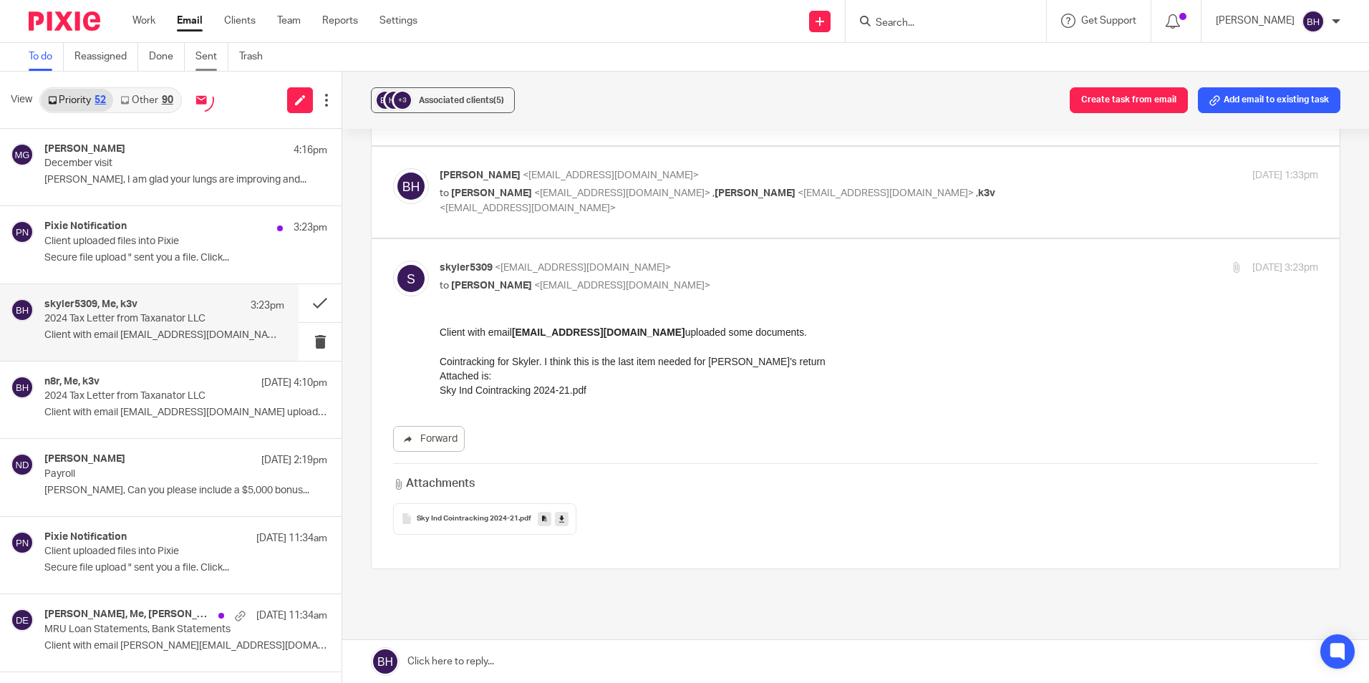
click at [205, 52] on link "Sent" at bounding box center [211, 57] width 33 height 28
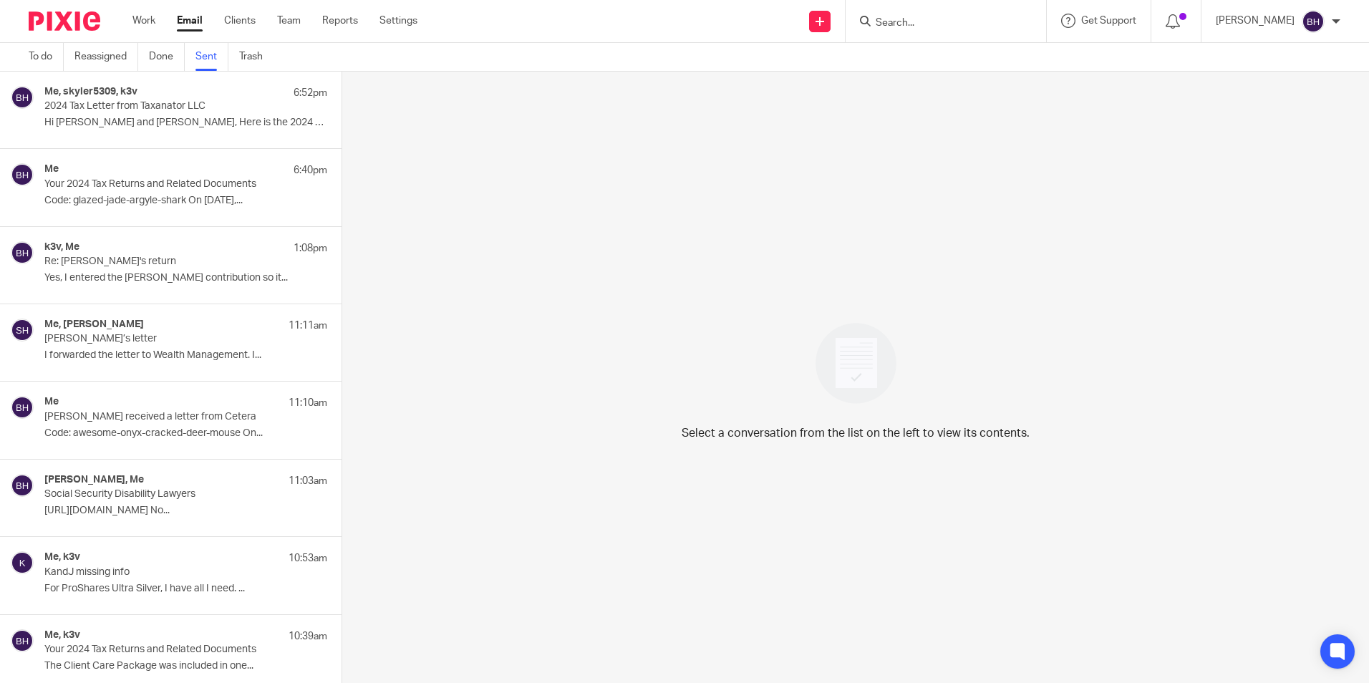
click at [193, 97] on div "Me, skyler5309, k3v 6:52pm" at bounding box center [185, 93] width 283 height 14
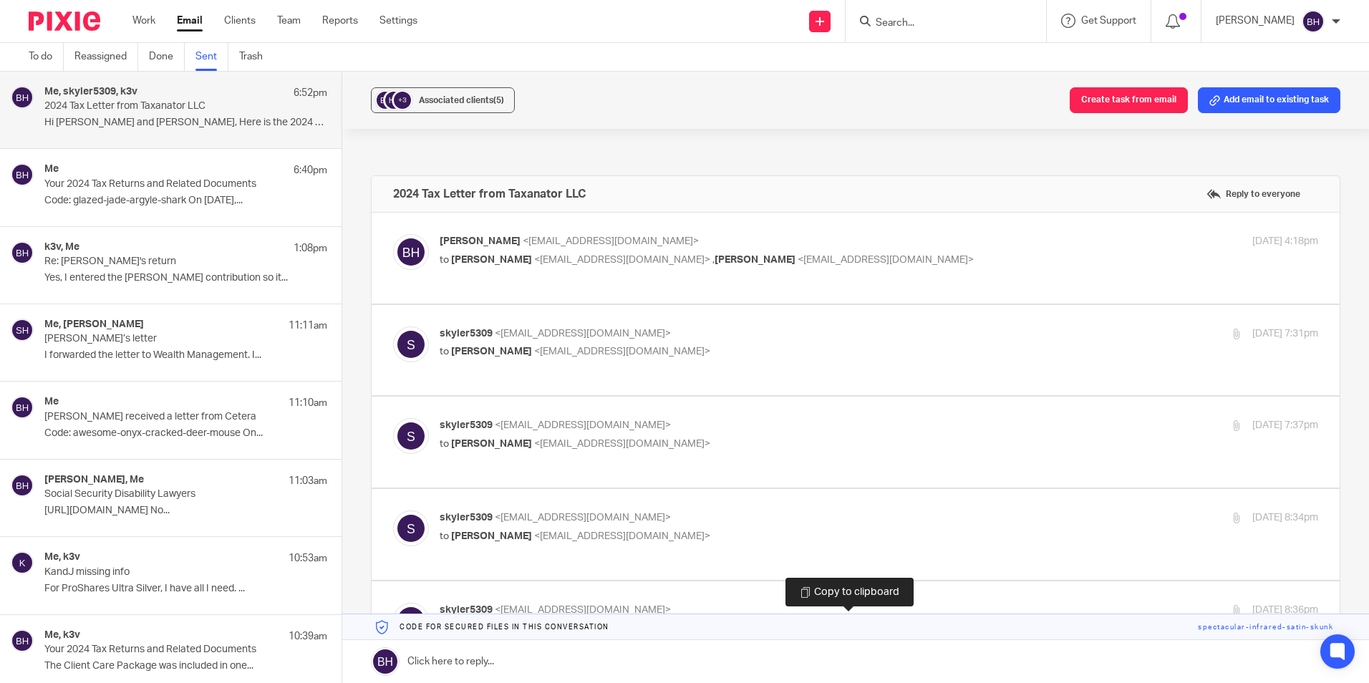
click at [575, 628] on link at bounding box center [855, 627] width 1027 height 26
drag, startPoint x: 575, startPoint y: 628, endPoint x: 572, endPoint y: 649, distance: 21.7
click at [572, 649] on link at bounding box center [855, 661] width 1027 height 43
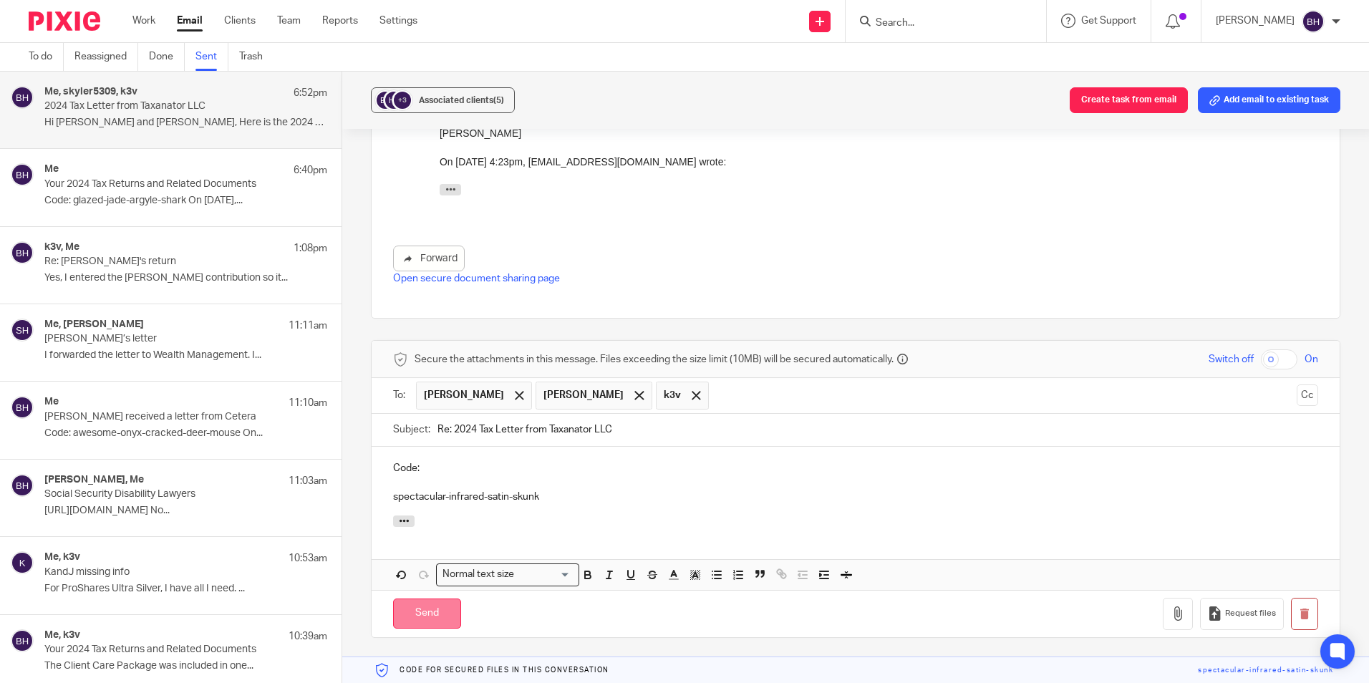
click at [432, 599] on input "Send" at bounding box center [427, 614] width 68 height 31
